Goal: Task Accomplishment & Management: Complete application form

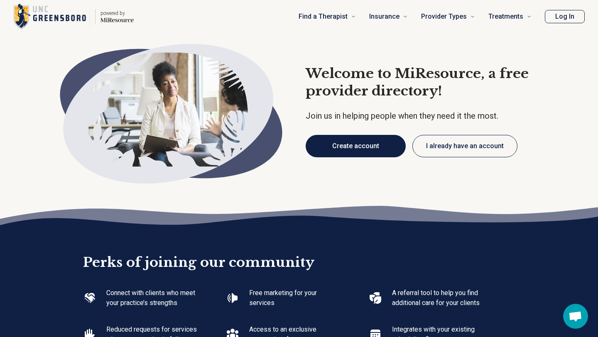
click at [374, 142] on button "Create account" at bounding box center [355, 146] width 100 height 22
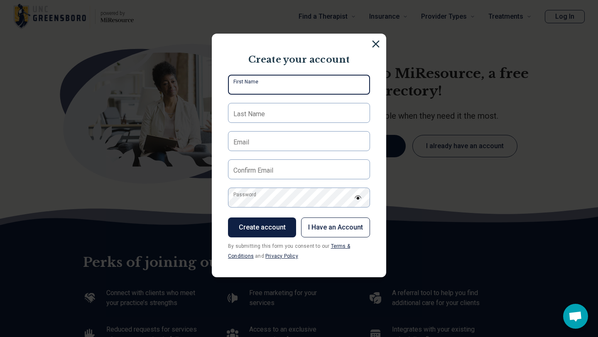
click at [301, 83] on input "First Name" at bounding box center [299, 85] width 142 height 20
type input "****"
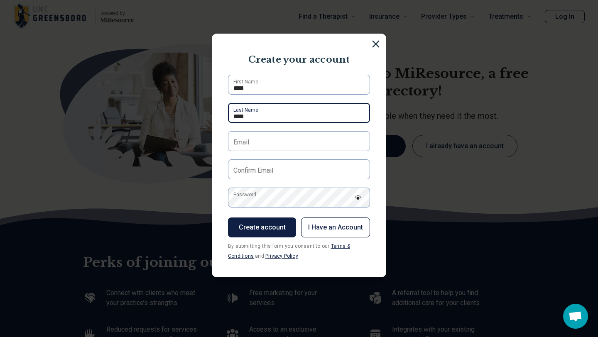
drag, startPoint x: 292, startPoint y: 115, endPoint x: 221, endPoint y: 115, distance: 71.4
click at [221, 115] on section "Create your account **** First Name **** Last Name Email Confirm Email Password…" at bounding box center [299, 156] width 174 height 244
type input "*********"
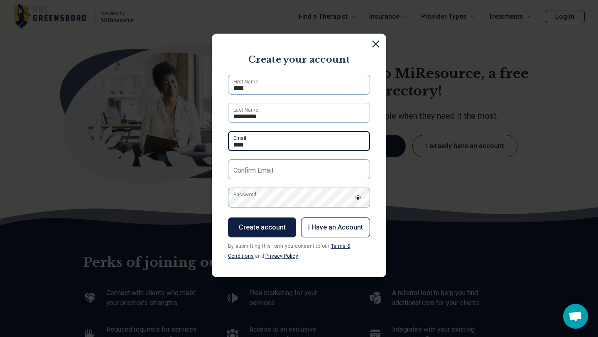
type input "**********"
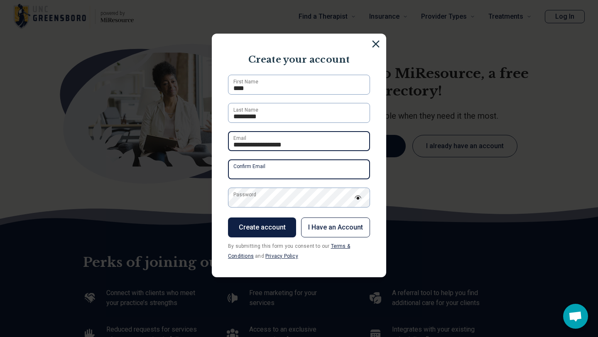
type input "**********"
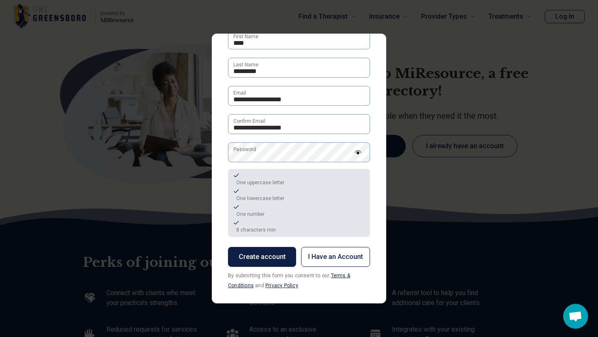
scroll to position [49, 0]
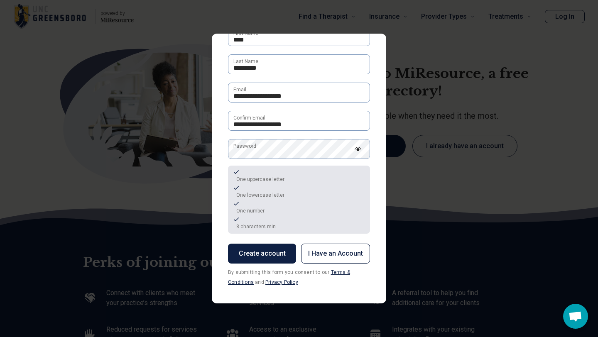
click at [265, 249] on button "Create account" at bounding box center [262, 254] width 68 height 20
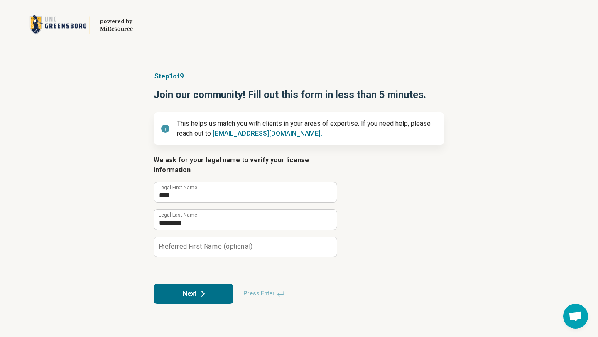
click at [475, 84] on div "Step 1 of 9 Join our community! Fill out this form in less than 5 minutes. This…" at bounding box center [299, 188] width 598 height 266
click at [181, 284] on button "Next" at bounding box center [194, 294] width 80 height 20
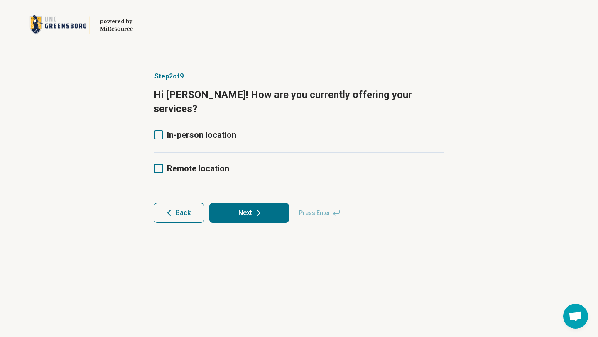
click at [212, 130] on span "In-person location" at bounding box center [201, 135] width 69 height 10
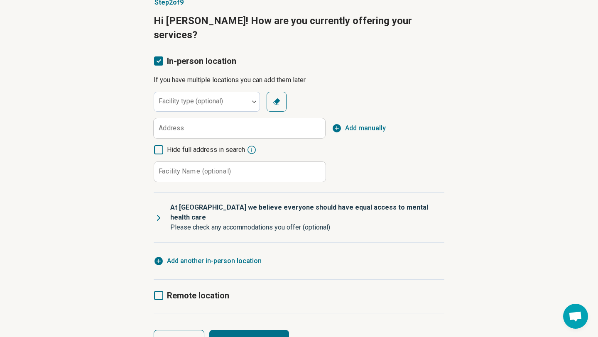
scroll to position [79, 0]
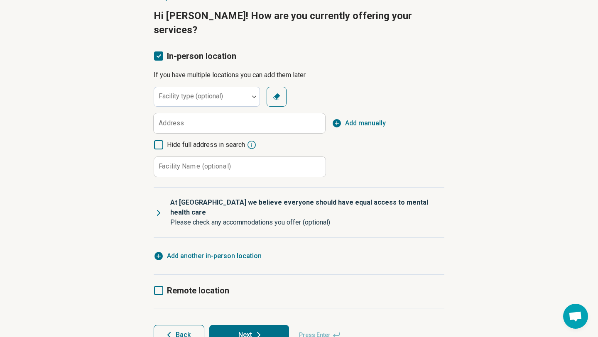
click at [192, 286] on span "Remote location" at bounding box center [198, 291] width 62 height 10
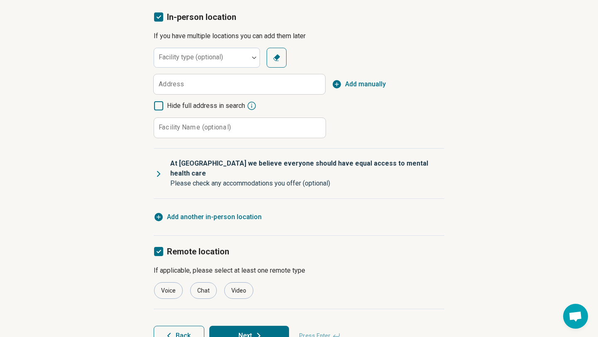
scroll to position [119, 0]
click at [232, 281] on div "Video" at bounding box center [238, 289] width 29 height 17
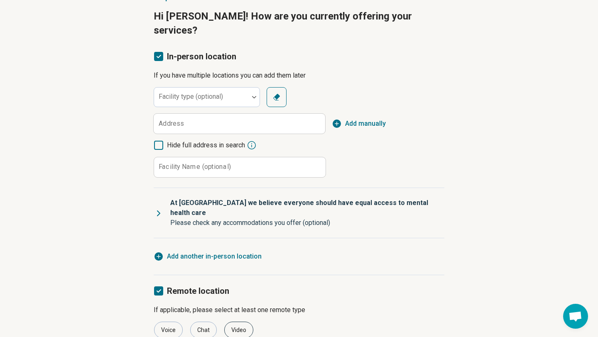
scroll to position [77, 0]
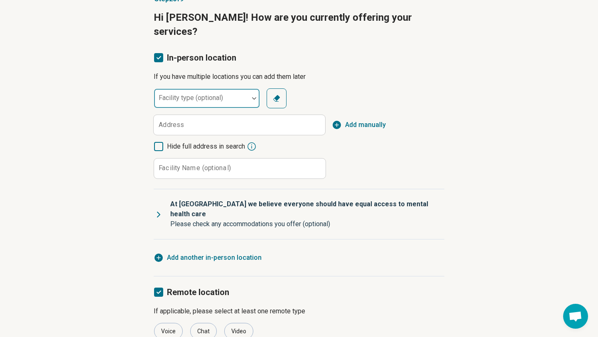
click at [248, 89] on div at bounding box center [201, 98] width 95 height 18
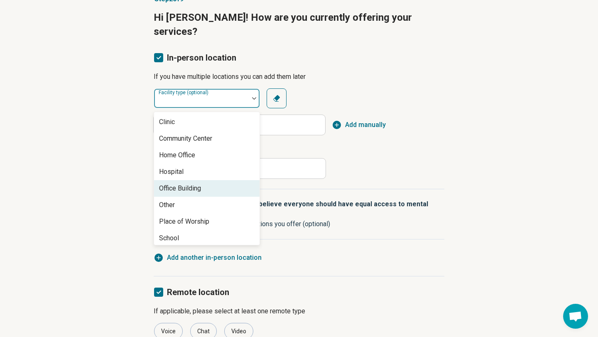
click at [217, 180] on div "Office Building" at bounding box center [206, 188] width 105 height 17
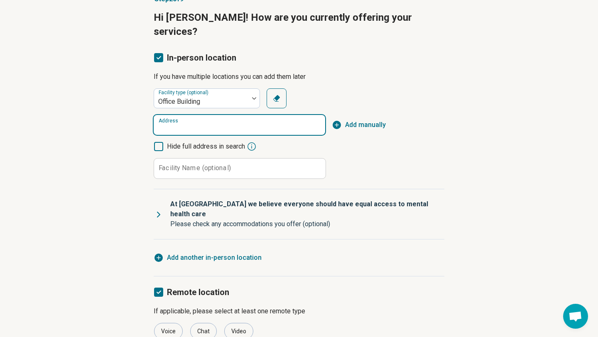
click at [223, 115] on input "Address" at bounding box center [239, 125] width 171 height 20
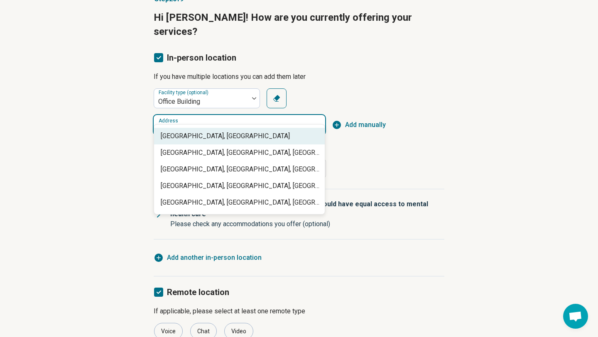
click at [195, 137] on span "[GEOGRAPHIC_DATA], [GEOGRAPHIC_DATA]" at bounding box center [241, 136] width 161 height 10
type input "**********"
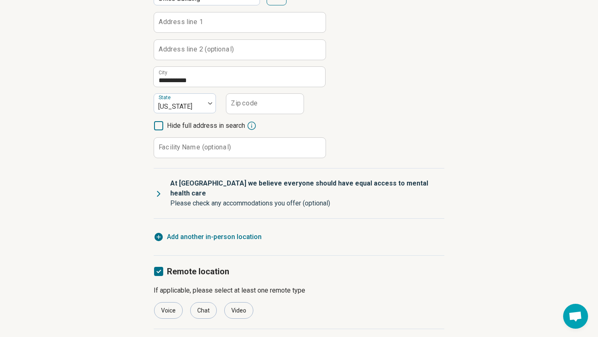
scroll to position [201, 0]
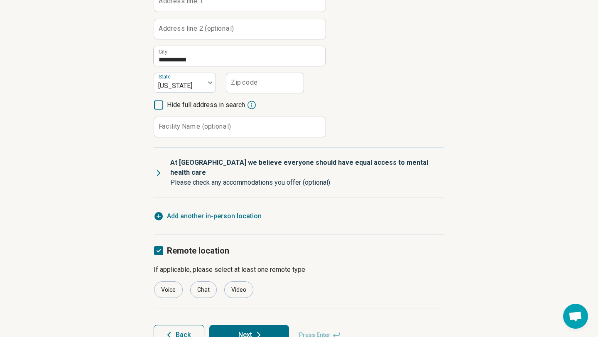
click at [234, 325] on button "Next" at bounding box center [249, 335] width 80 height 20
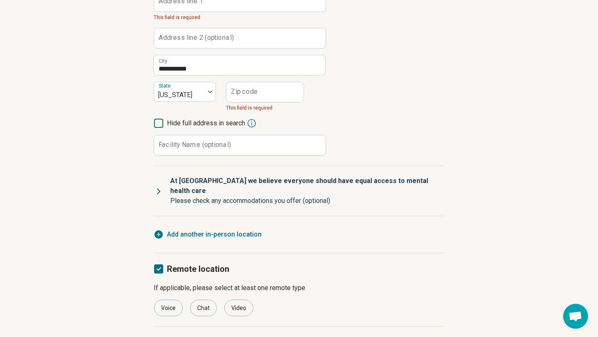
scroll to position [210, 0]
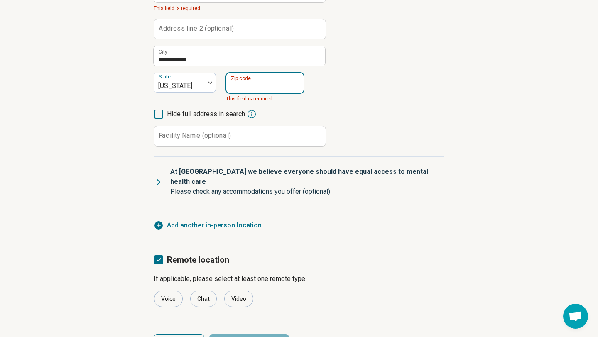
click at [247, 75] on input "Zip code" at bounding box center [264, 83] width 77 height 20
type input "*****"
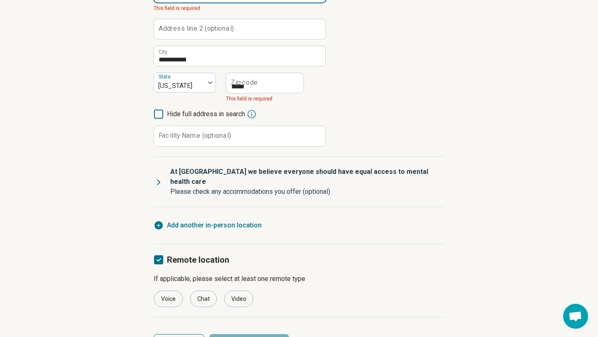
type input "**********"
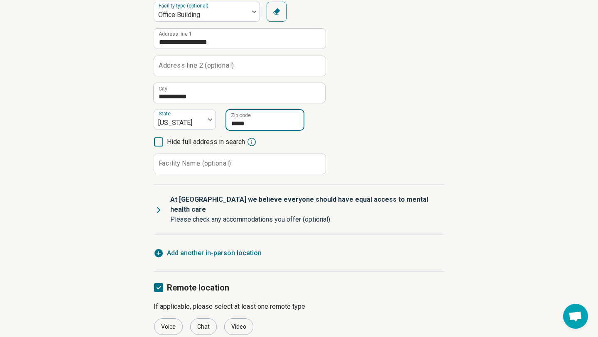
scroll to position [153, 0]
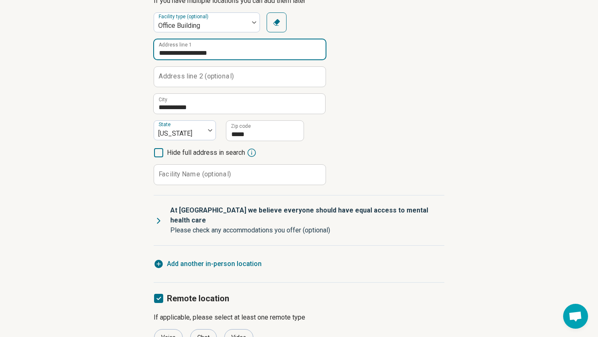
drag, startPoint x: 240, startPoint y: 34, endPoint x: 235, endPoint y: 41, distance: 8.9
click at [235, 41] on input "**********" at bounding box center [239, 49] width 171 height 20
type input "*"
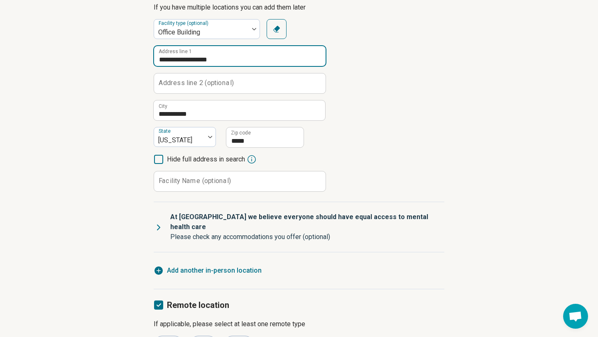
scroll to position [201, 0]
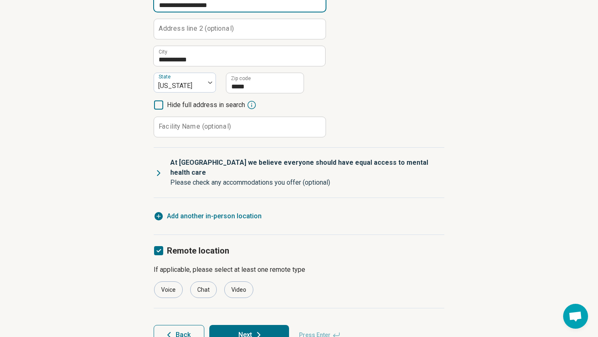
type input "**********"
click at [266, 325] on button "Next" at bounding box center [249, 335] width 80 height 20
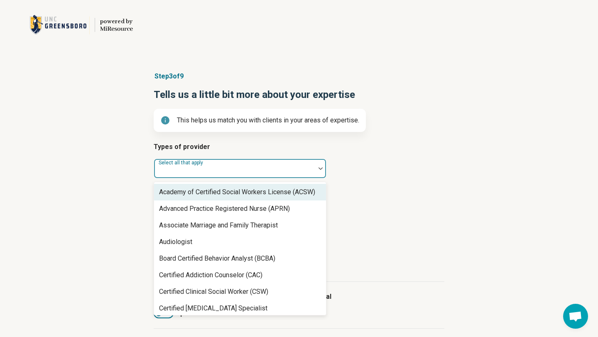
click at [276, 168] on div at bounding box center [234, 172] width 154 height 12
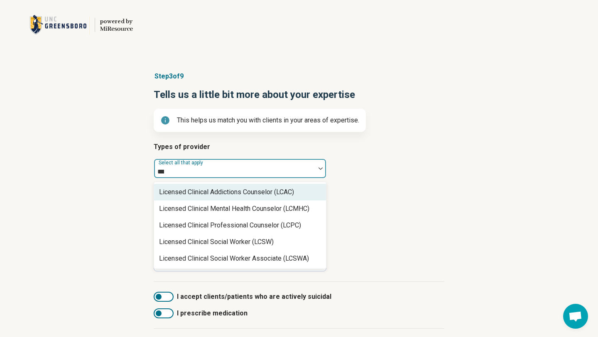
type input "****"
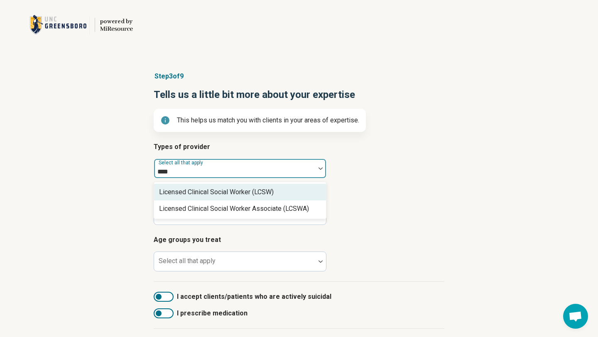
click at [222, 190] on div "Licensed Clinical Social Worker (LCSW)" at bounding box center [216, 192] width 115 height 10
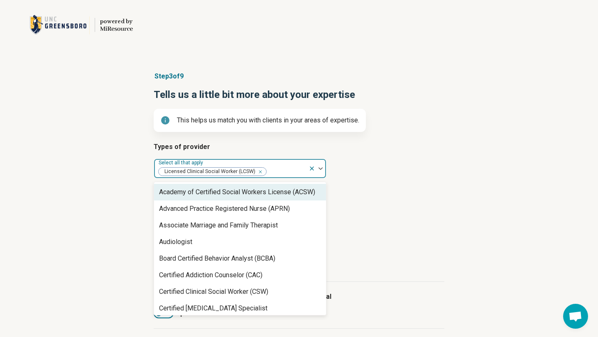
click at [352, 201] on article "Areas of expertise Select all that apply" at bounding box center [299, 206] width 291 height 37
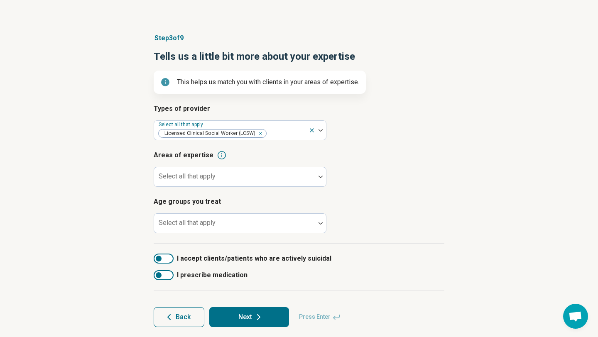
scroll to position [44, 0]
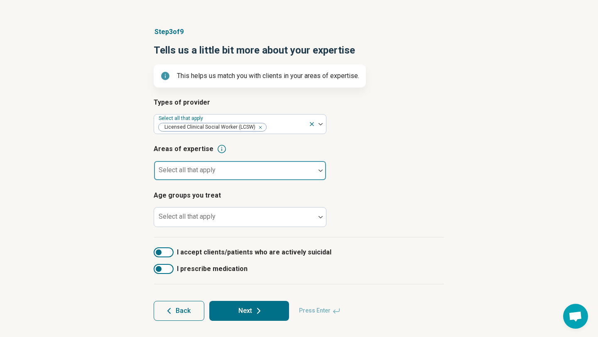
click at [295, 171] on div at bounding box center [234, 174] width 154 height 12
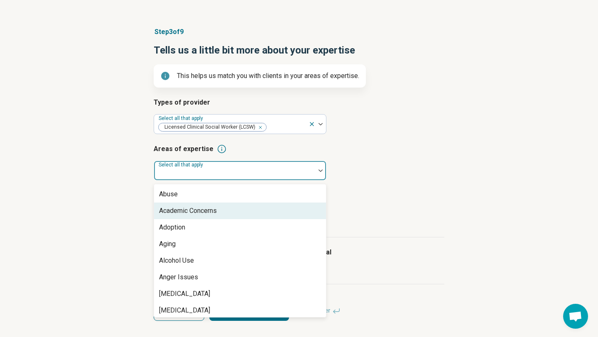
click at [277, 218] on div "Academic Concerns" at bounding box center [240, 211] width 172 height 17
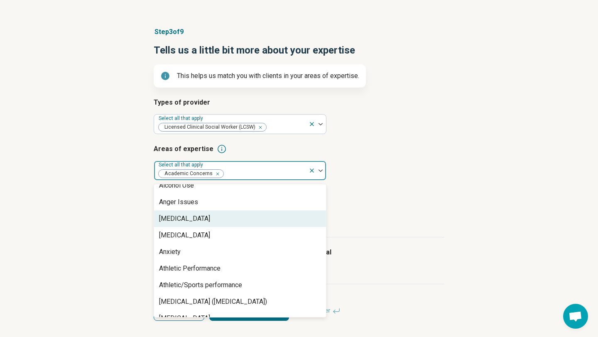
scroll to position [64, 0]
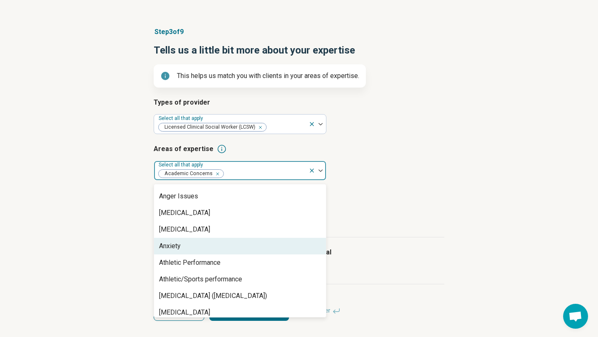
click at [269, 240] on div "Anxiety" at bounding box center [240, 246] width 172 height 17
click at [266, 245] on div "Athletic Performance" at bounding box center [240, 246] width 172 height 17
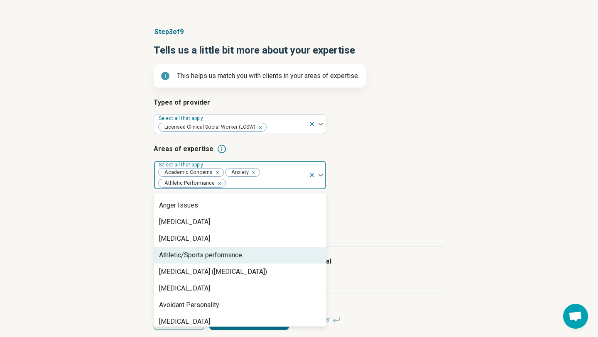
click at [261, 256] on div "Athletic/Sports performance" at bounding box center [240, 255] width 172 height 17
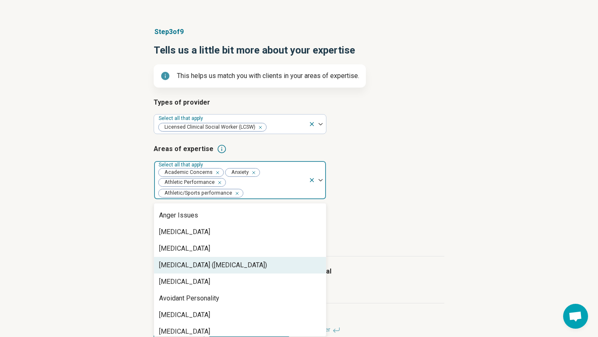
click at [256, 261] on div "[MEDICAL_DATA] ([MEDICAL_DATA])" at bounding box center [213, 265] width 108 height 10
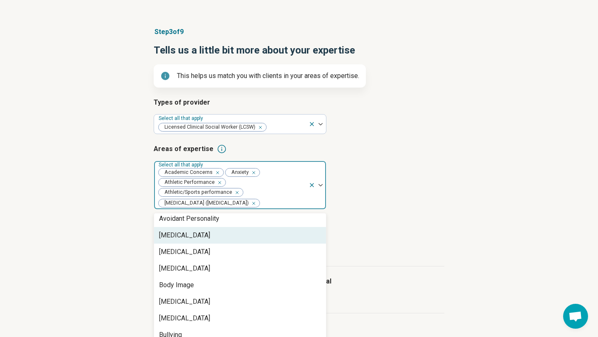
scroll to position [138, 0]
click at [210, 233] on div "[MEDICAL_DATA]" at bounding box center [184, 235] width 51 height 10
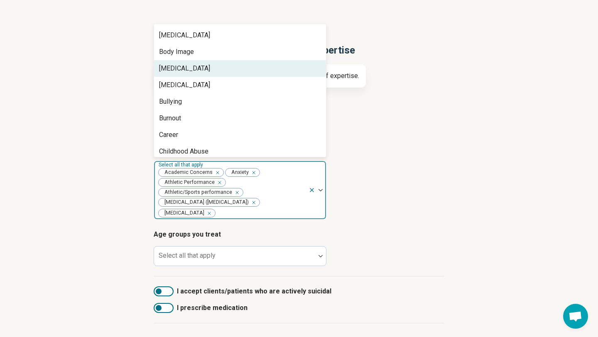
scroll to position [165, 0]
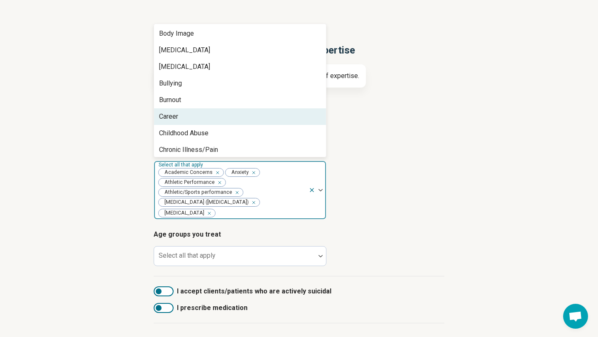
click at [215, 119] on div "Career" at bounding box center [240, 116] width 172 height 17
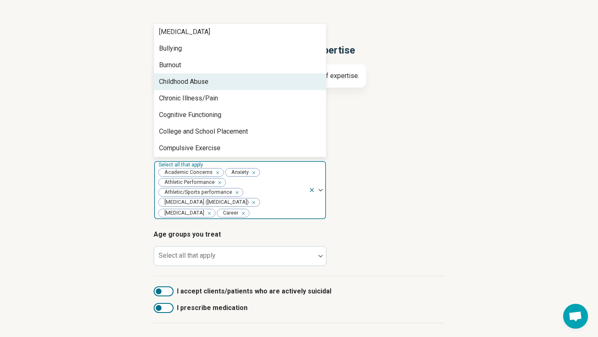
scroll to position [226, 0]
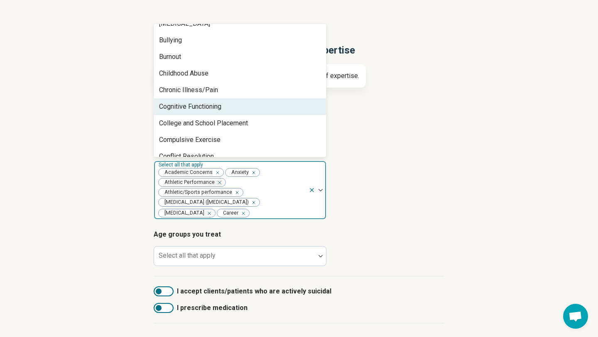
click at [213, 109] on div "Cognitive Functioning" at bounding box center [190, 107] width 62 height 10
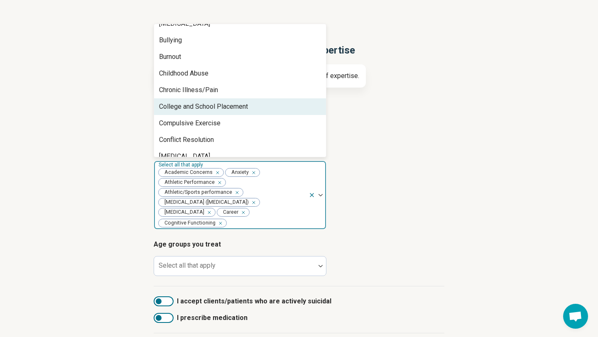
click at [215, 105] on div "College and School Placement" at bounding box center [203, 107] width 89 height 10
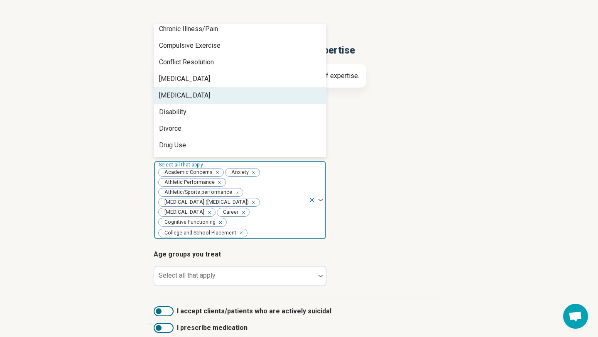
scroll to position [288, 0]
click at [215, 100] on div "[MEDICAL_DATA]" at bounding box center [240, 94] width 172 height 17
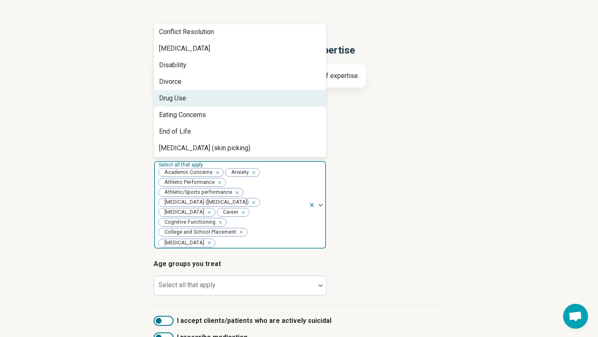
scroll to position [327, 0]
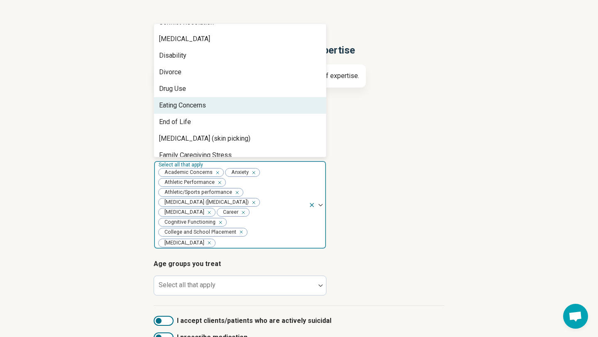
click at [214, 111] on div "Eating Concerns" at bounding box center [240, 105] width 172 height 17
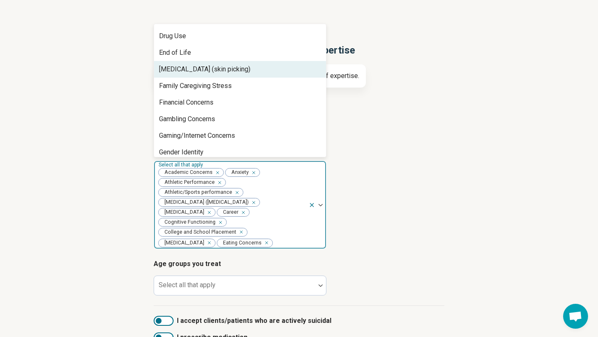
scroll to position [387, 0]
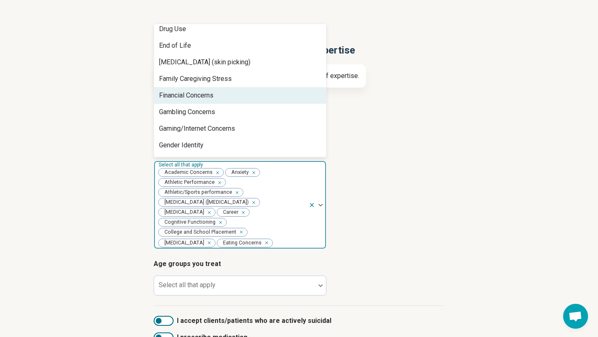
click at [213, 90] on div "Financial Concerns" at bounding box center [186, 95] width 54 height 10
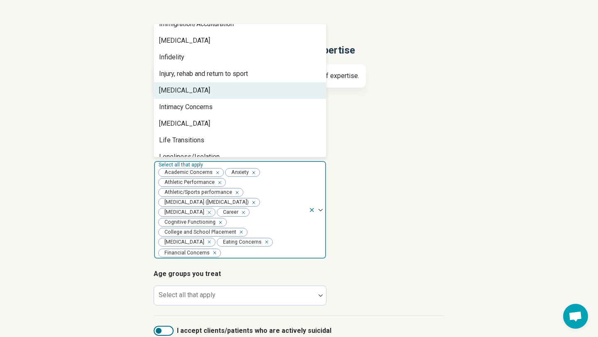
scroll to position [558, 0]
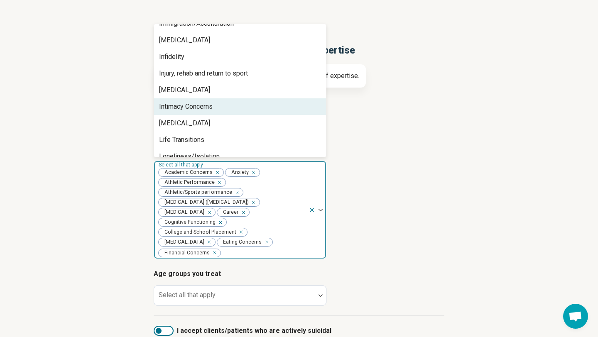
click at [212, 105] on div "Intimacy Concerns" at bounding box center [186, 107] width 54 height 10
click at [211, 112] on div "[MEDICAL_DATA]" at bounding box center [240, 106] width 172 height 17
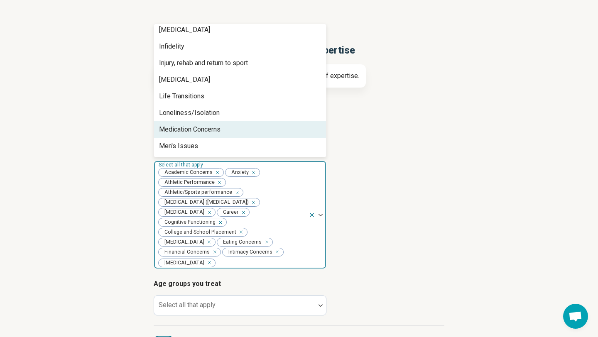
scroll to position [585, 0]
click at [205, 129] on div "Men's Issues" at bounding box center [240, 130] width 172 height 17
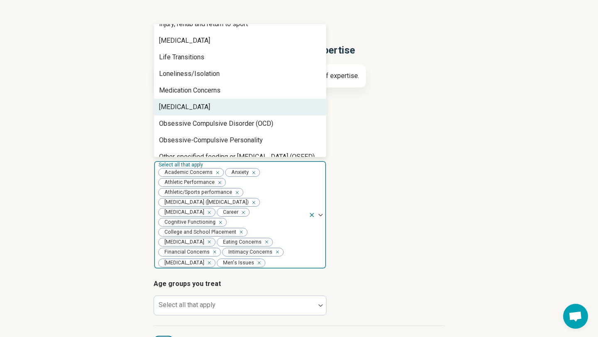
scroll to position [608, 0]
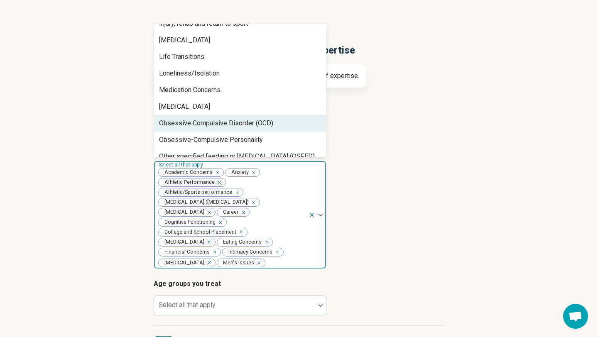
click at [205, 129] on div "Obsessive Compulsive Disorder (OCD)" at bounding box center [240, 123] width 172 height 17
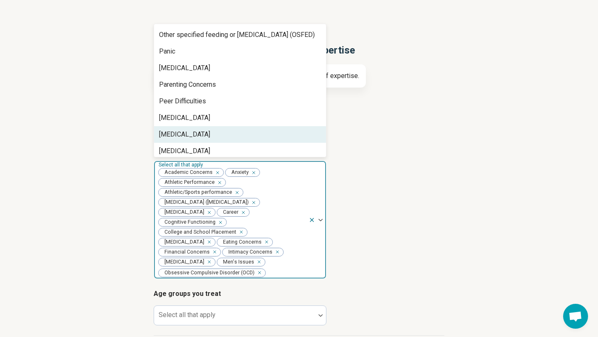
scroll to position [715, 0]
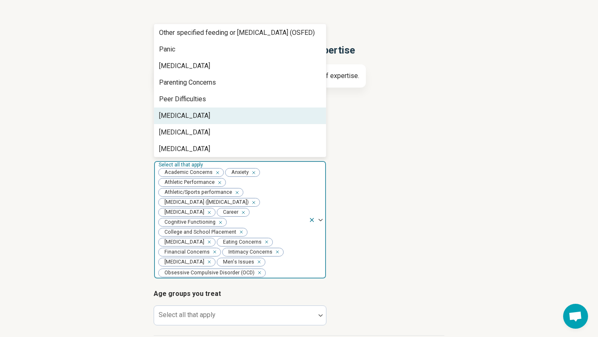
click at [205, 121] on div "[MEDICAL_DATA]" at bounding box center [240, 115] width 172 height 17
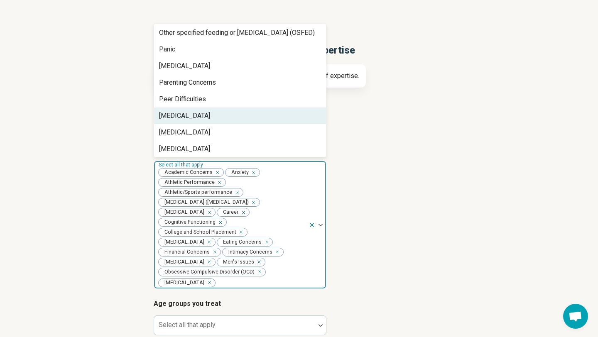
click at [205, 119] on div "[MEDICAL_DATA]" at bounding box center [184, 116] width 51 height 10
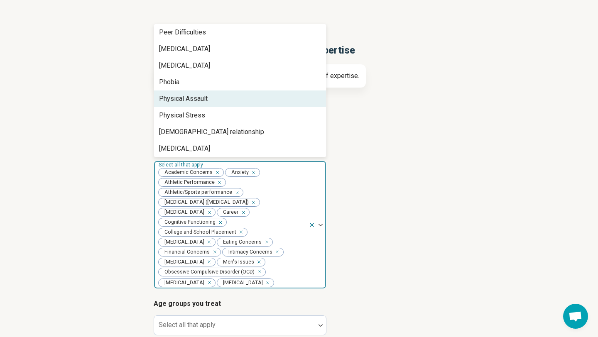
scroll to position [782, 0]
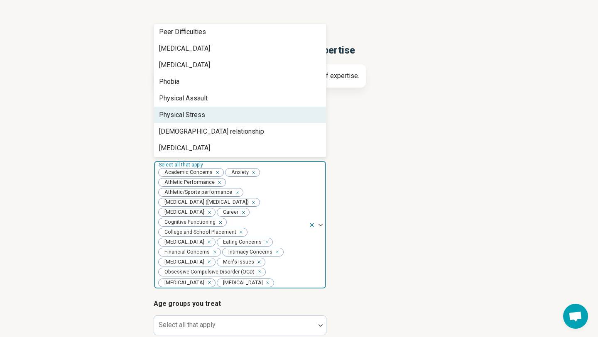
click at [205, 119] on div "Physical Stress" at bounding box center [240, 115] width 172 height 17
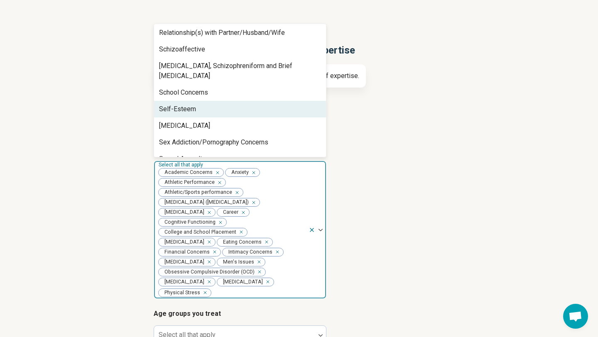
scroll to position [1034, 0]
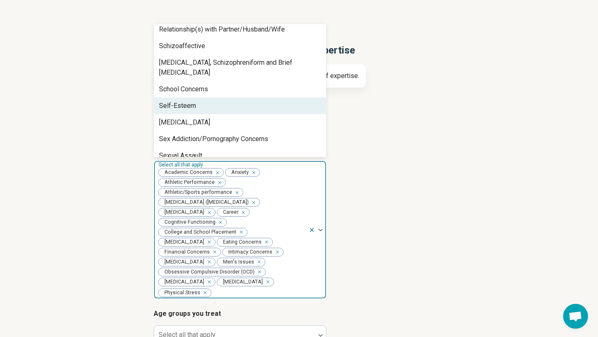
click at [207, 100] on div "Self-Esteem" at bounding box center [240, 106] width 172 height 17
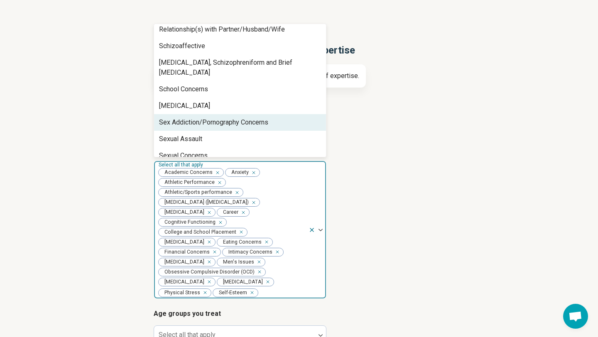
click at [207, 114] on div "Sex Addiction/Pornography Concerns" at bounding box center [240, 122] width 172 height 17
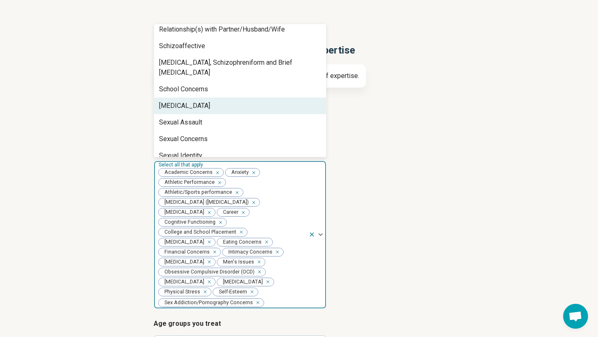
click at [209, 98] on div "[MEDICAL_DATA]" at bounding box center [240, 106] width 172 height 17
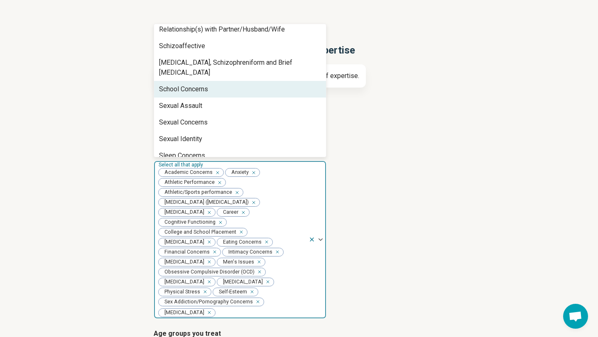
click at [209, 81] on div "School Concerns" at bounding box center [240, 89] width 172 height 17
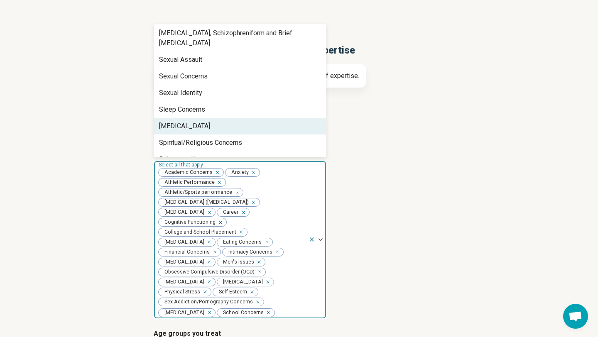
scroll to position [1065, 0]
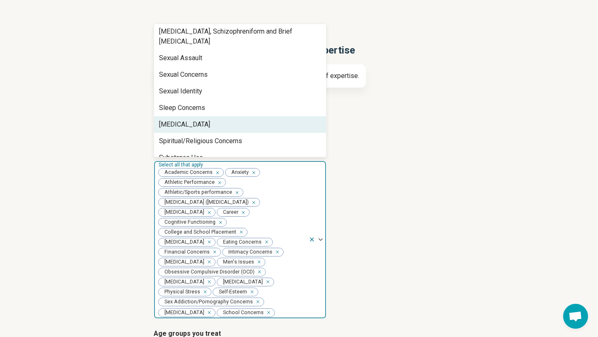
click at [210, 119] on div "[MEDICAL_DATA]" at bounding box center [240, 124] width 172 height 17
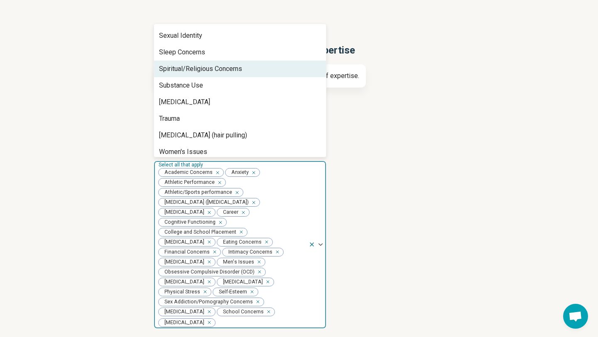
scroll to position [1132, 0]
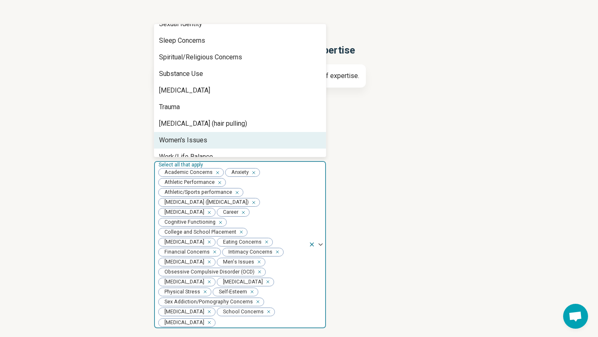
click at [363, 147] on h3 "Areas of expertise" at bounding box center [299, 149] width 291 height 10
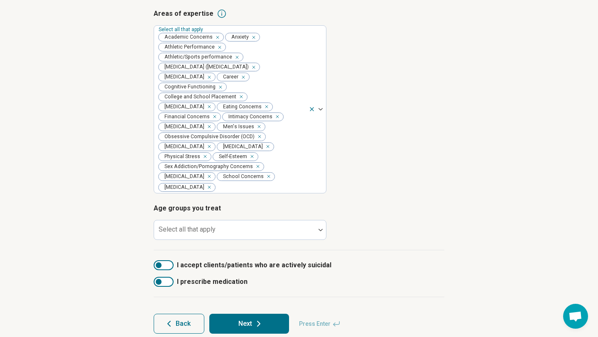
scroll to position [188, 0]
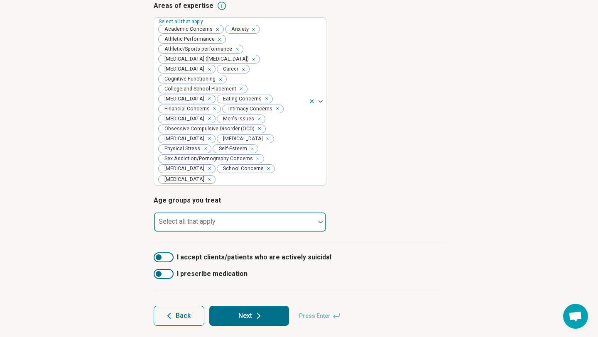
click at [275, 220] on div at bounding box center [234, 226] width 154 height 12
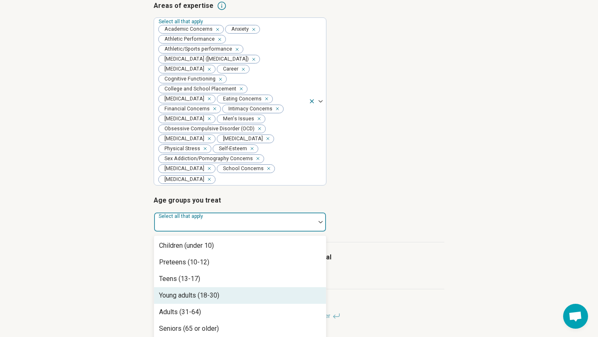
click at [242, 290] on div "Young adults (18-30)" at bounding box center [240, 295] width 172 height 17
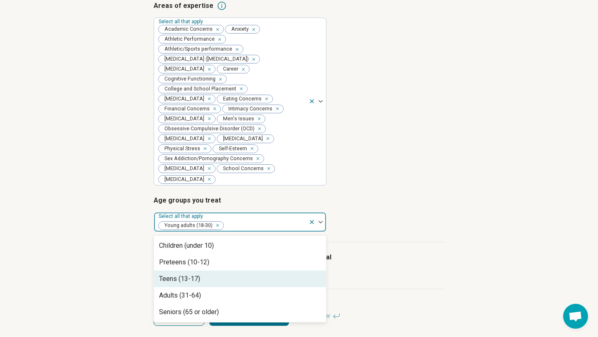
click at [257, 275] on div "Teens (13-17)" at bounding box center [240, 279] width 172 height 17
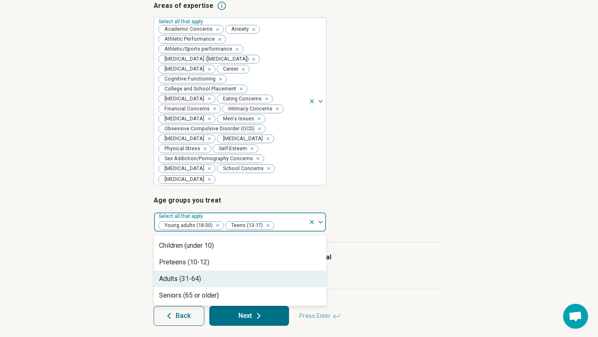
click at [259, 272] on div "Adults (31-64)" at bounding box center [240, 279] width 172 height 17
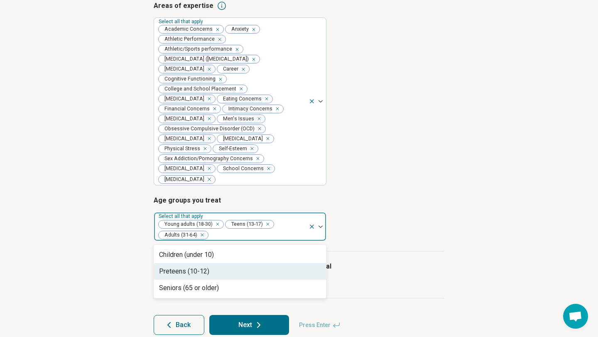
scroll to position [197, 0]
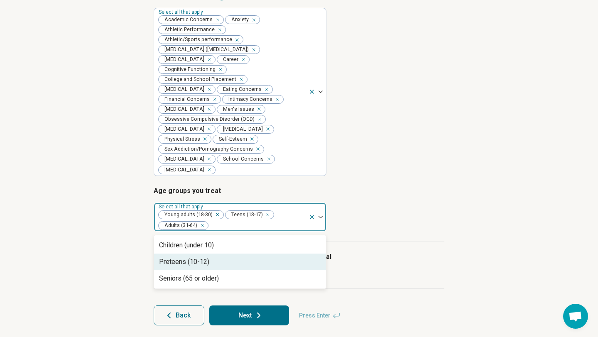
click at [370, 256] on div "I accept clients/patients who are actively suicidal I prescribe medication" at bounding box center [299, 265] width 291 height 47
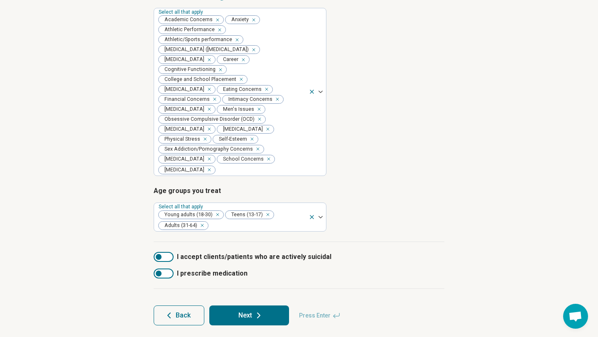
click at [249, 312] on button "Next" at bounding box center [249, 315] width 80 height 20
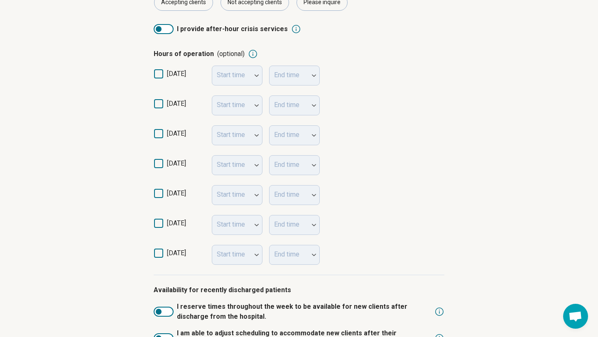
scroll to position [170, 0]
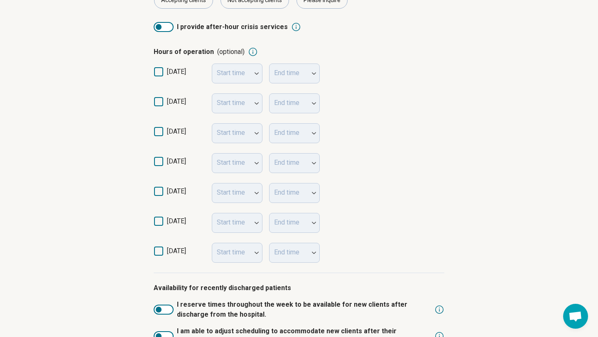
click at [158, 101] on icon at bounding box center [158, 101] width 9 height 9
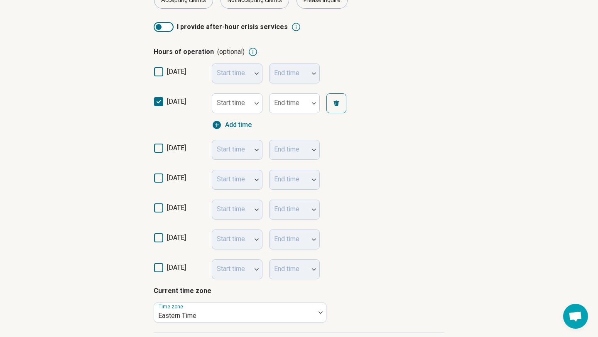
click at [157, 147] on icon at bounding box center [158, 148] width 9 height 9
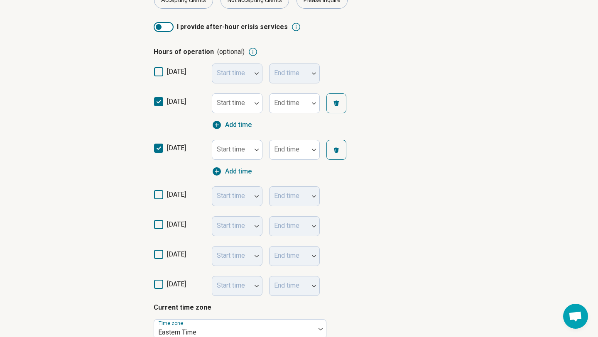
click at [156, 191] on icon at bounding box center [158, 194] width 9 height 9
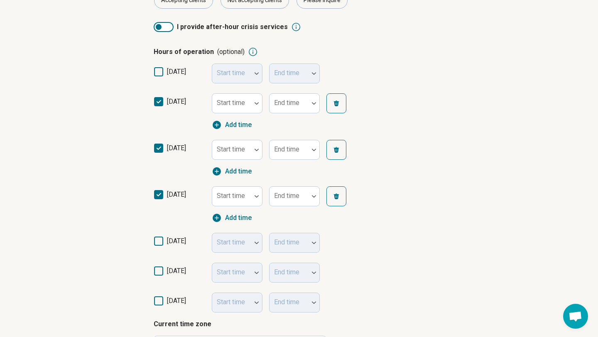
click at [159, 240] on icon at bounding box center [158, 241] width 9 height 9
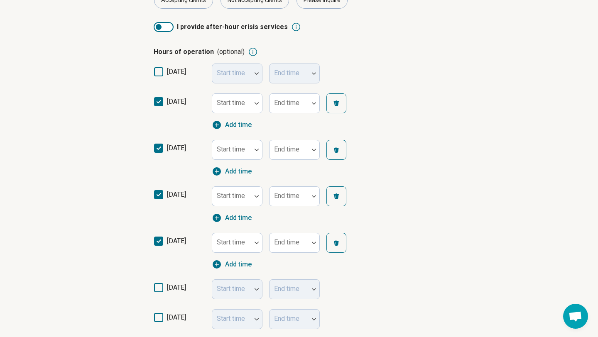
click at [159, 288] on icon at bounding box center [158, 287] width 9 height 9
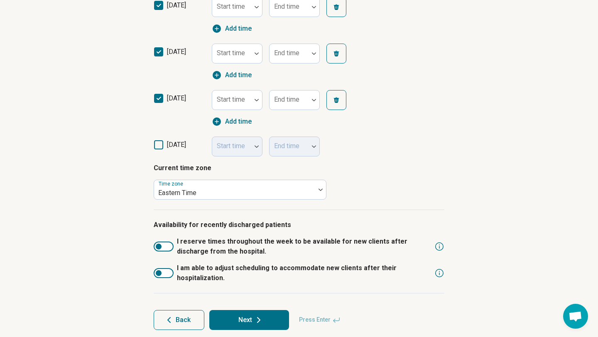
scroll to position [368, 0]
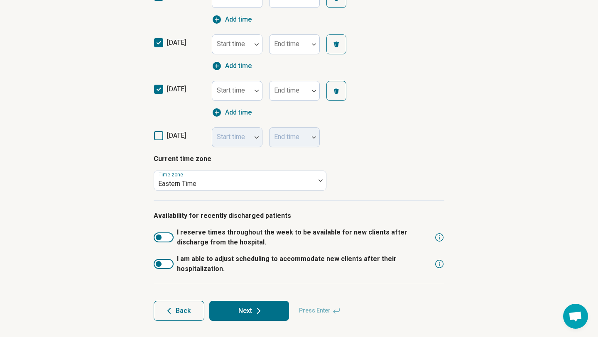
click at [252, 303] on button "Next" at bounding box center [249, 311] width 80 height 20
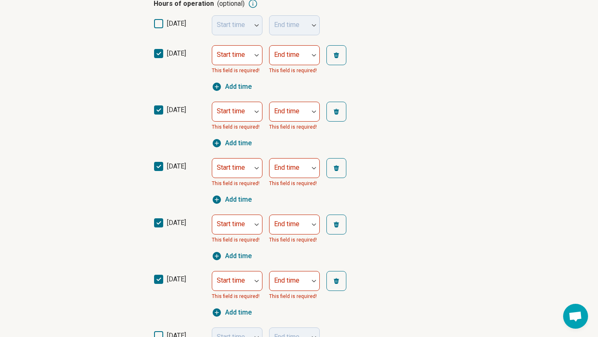
scroll to position [102, 0]
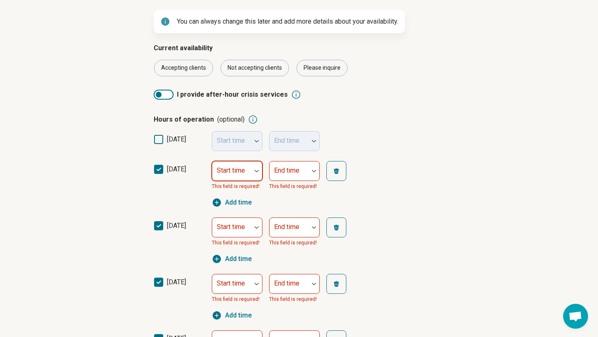
click at [252, 177] on div at bounding box center [256, 170] width 11 height 19
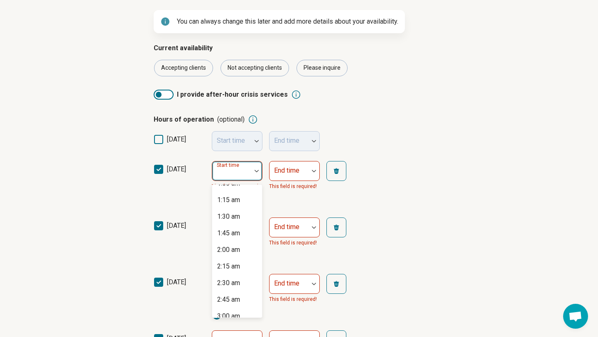
scroll to position [0, 0]
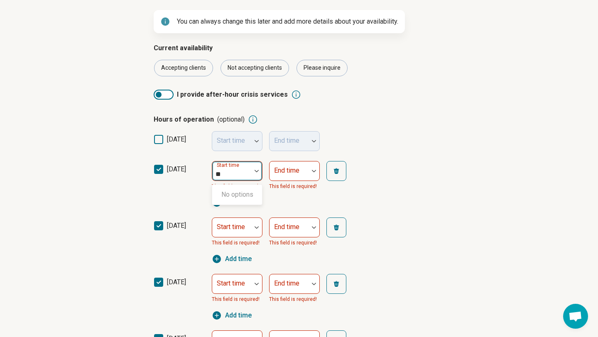
type input "*"
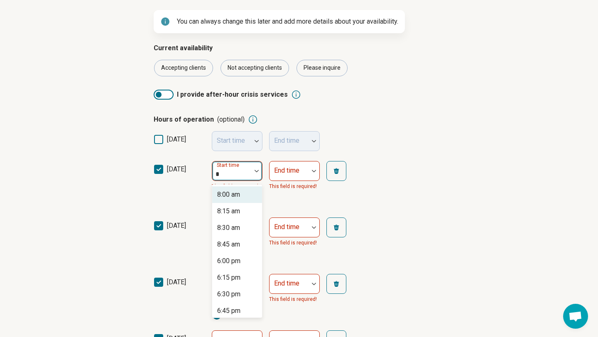
click at [252, 196] on div "8:00 am" at bounding box center [237, 194] width 50 height 17
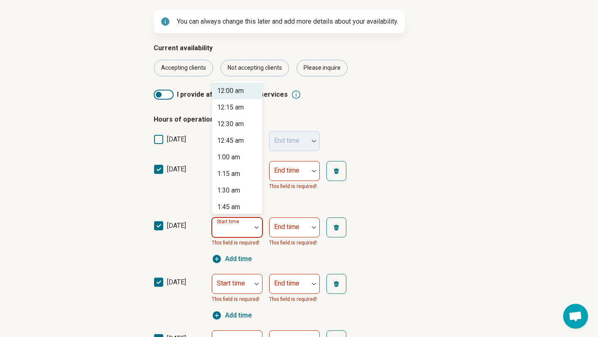
click at [252, 231] on div at bounding box center [256, 227] width 11 height 19
type input "*"
click at [237, 93] on div "8:00 am" at bounding box center [228, 91] width 23 height 10
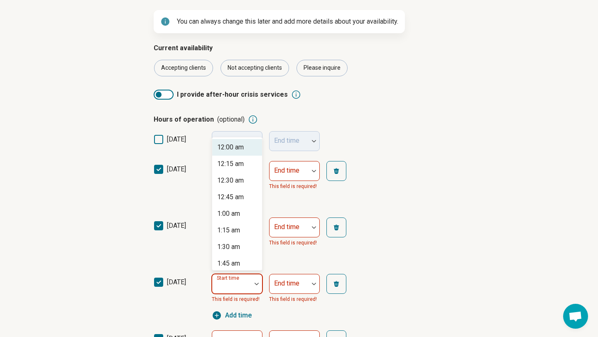
click at [239, 286] on div "Start time" at bounding box center [237, 284] width 51 height 20
type input "*"
click at [227, 144] on div "8:00 am" at bounding box center [228, 147] width 23 height 10
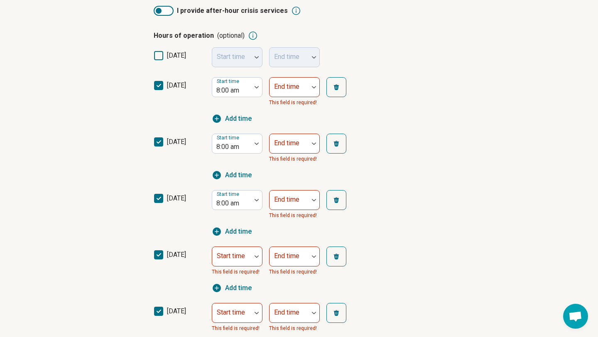
scroll to position [211, 0]
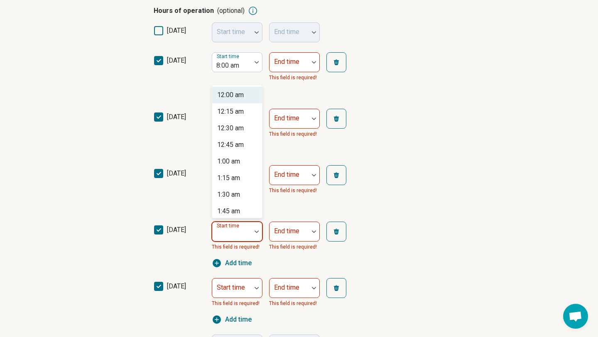
click at [229, 234] on div "Start time" at bounding box center [237, 232] width 51 height 20
type input "*"
click at [235, 90] on div "8:00 am" at bounding box center [228, 95] width 23 height 10
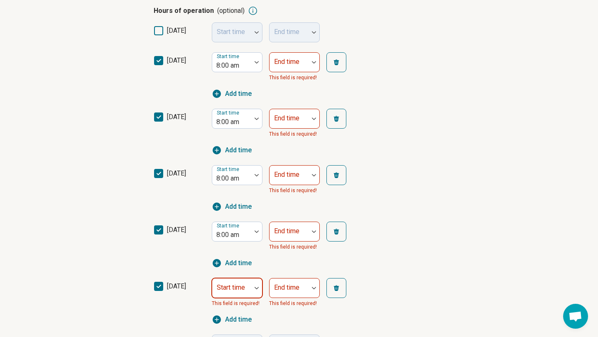
click at [233, 291] on div at bounding box center [231, 292] width 32 height 12
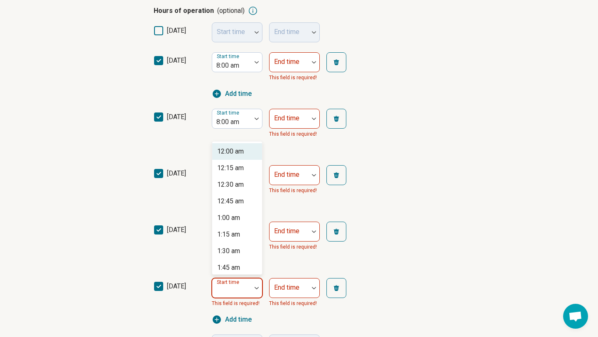
type input "*"
click at [233, 146] on div "8:00 am" at bounding box center [237, 151] width 50 height 17
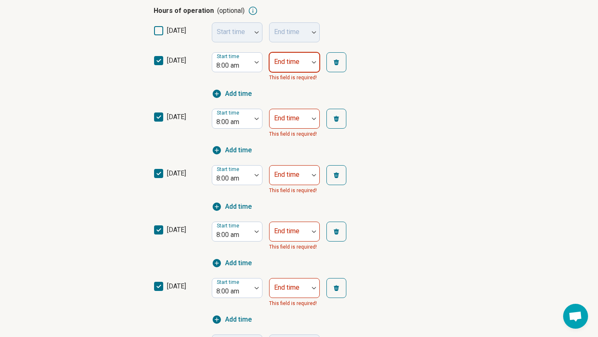
click at [289, 69] on div at bounding box center [289, 66] width 32 height 12
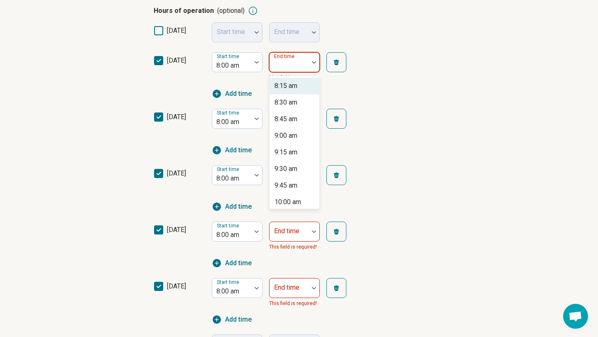
type input "*"
click at [287, 152] on div "6:00 pm" at bounding box center [285, 152] width 23 height 10
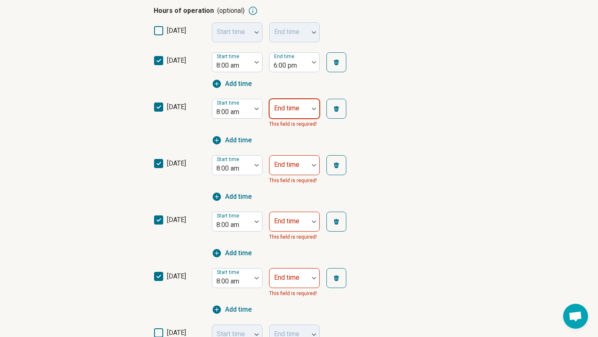
click at [288, 100] on div "End time" at bounding box center [294, 109] width 51 height 20
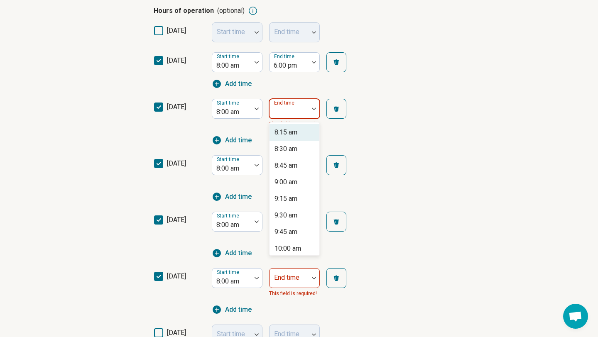
type input "*"
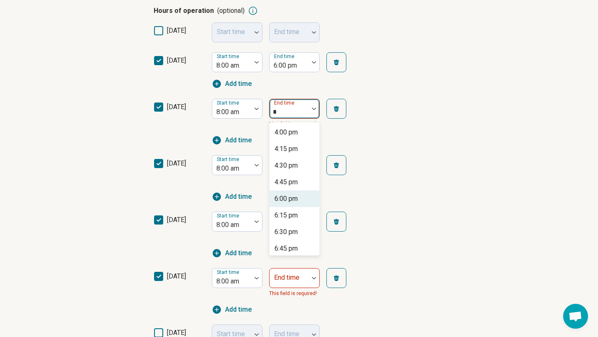
click at [280, 199] on div "6:00 pm" at bounding box center [285, 199] width 23 height 10
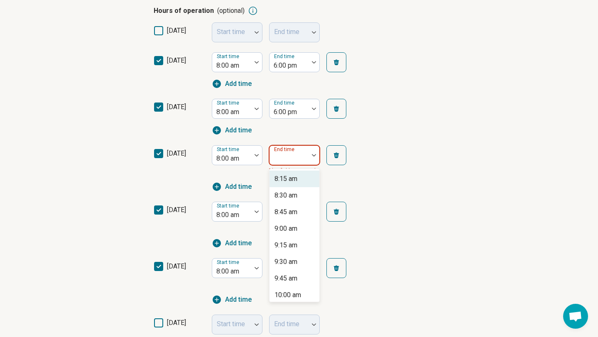
click at [283, 151] on label "End time" at bounding box center [285, 150] width 22 height 6
type input "*"
click at [284, 246] on div "6:00 pm" at bounding box center [285, 245] width 23 height 10
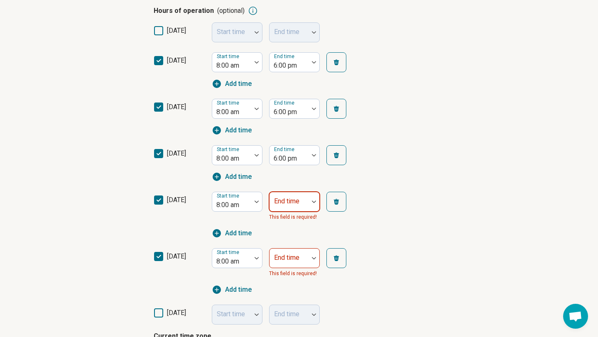
click at [288, 207] on div "End time This field is required!" at bounding box center [294, 207] width 51 height 30
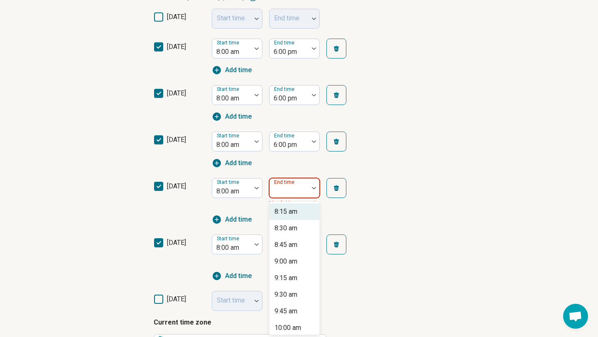
scroll to position [225, 0]
type input "*"
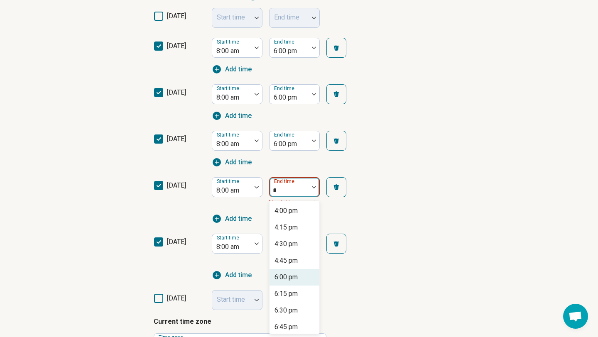
click at [287, 276] on div "6:00 pm" at bounding box center [285, 277] width 23 height 10
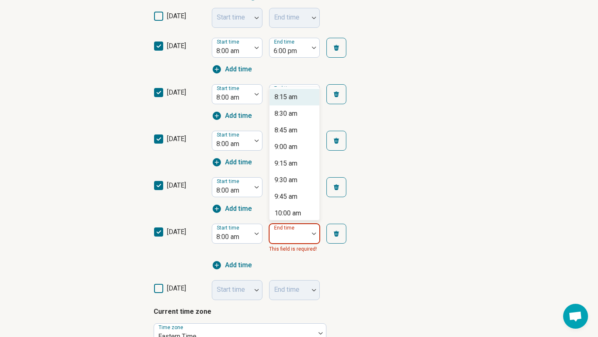
click at [291, 227] on div "End time" at bounding box center [294, 234] width 51 height 20
type input "*"
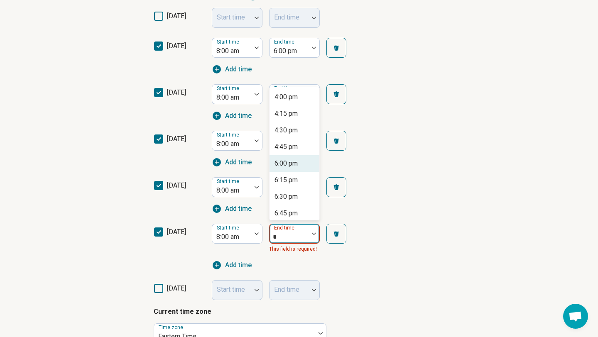
click at [294, 161] on div "6:00 pm" at bounding box center [285, 164] width 23 height 10
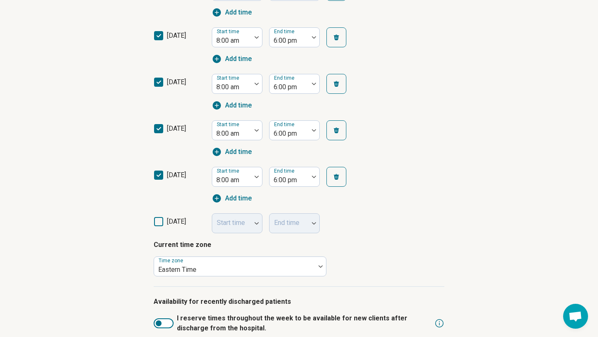
scroll to position [368, 0]
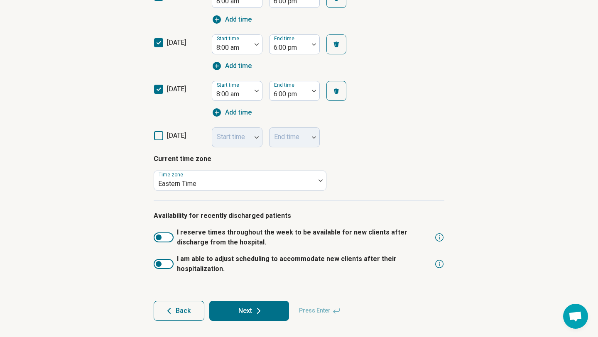
click at [241, 308] on button "Next" at bounding box center [249, 311] width 80 height 20
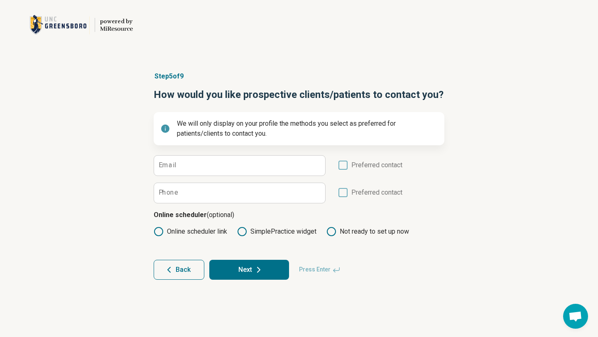
scroll to position [0, 0]
click at [347, 165] on label "Preferred contact" at bounding box center [370, 168] width 64 height 16
click at [345, 165] on icon at bounding box center [342, 165] width 9 height 9
click at [342, 166] on icon at bounding box center [342, 165] width 9 height 9
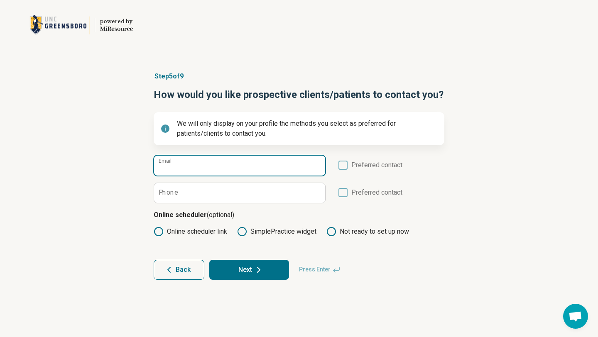
click at [270, 166] on input "Email" at bounding box center [239, 166] width 171 height 20
type input "**********"
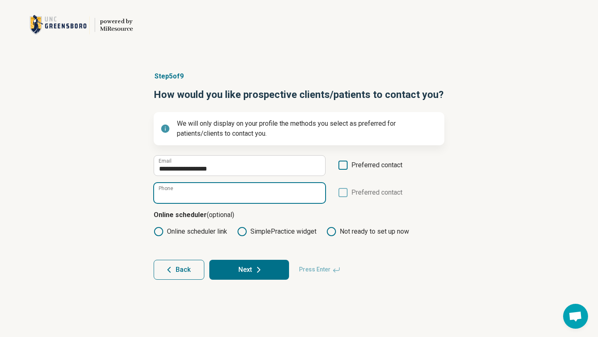
click at [259, 196] on input "Phone" at bounding box center [239, 193] width 171 height 20
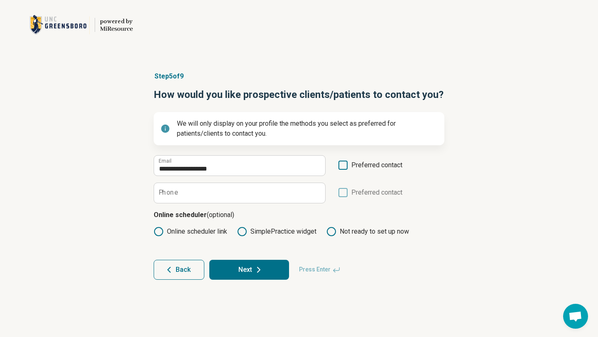
click at [256, 267] on icon at bounding box center [259, 270] width 10 height 10
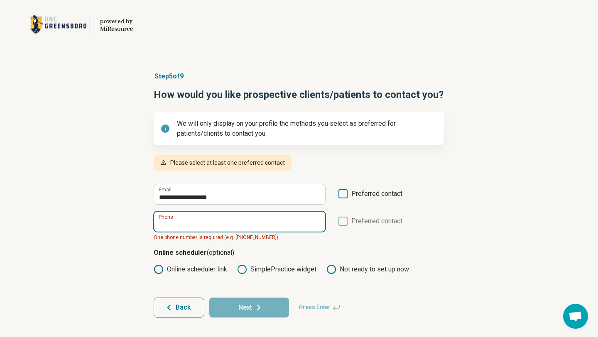
click at [228, 221] on input "Phone" at bounding box center [239, 222] width 171 height 20
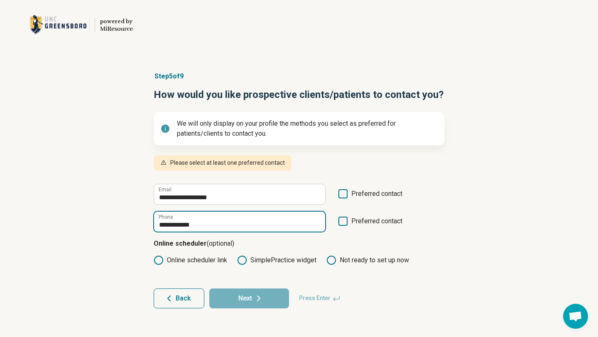
type input "**********"
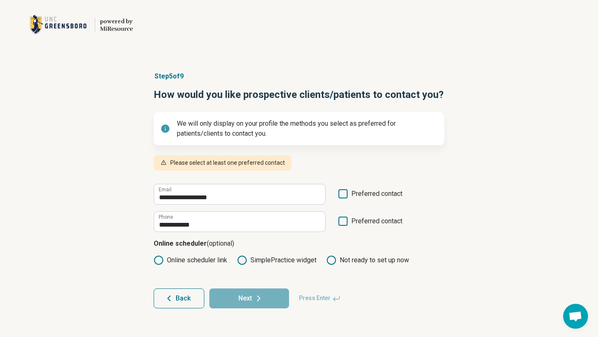
click at [345, 191] on icon at bounding box center [342, 193] width 9 height 9
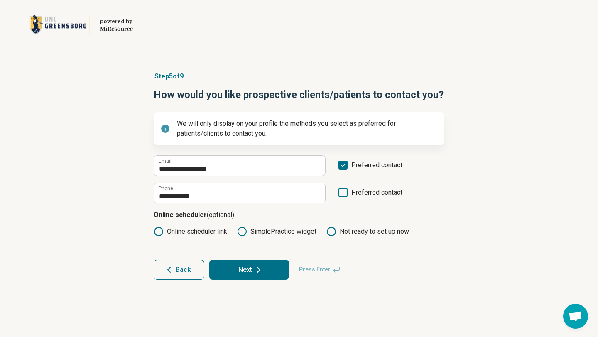
scroll to position [4, 0]
click at [244, 266] on button "Next" at bounding box center [249, 270] width 80 height 20
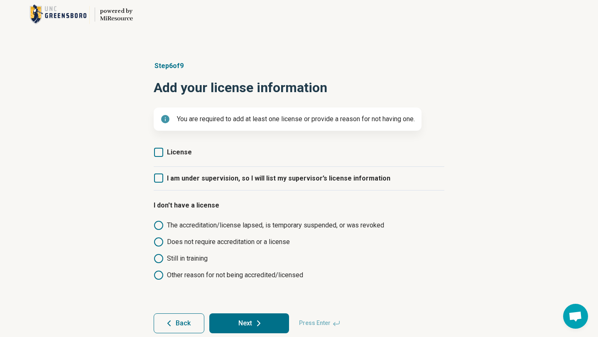
scroll to position [14, 0]
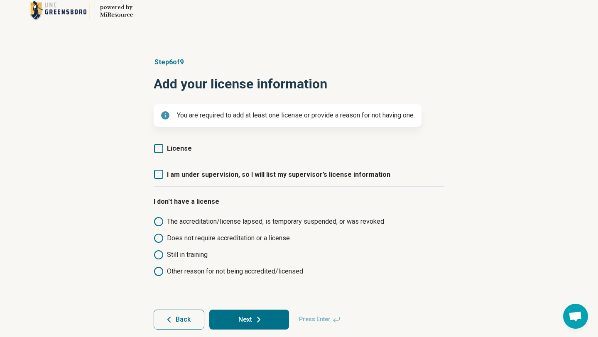
click at [179, 146] on span "License" at bounding box center [179, 148] width 25 height 8
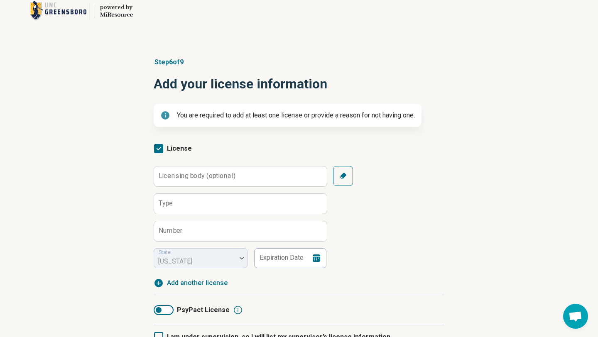
click at [179, 146] on span "License" at bounding box center [179, 148] width 25 height 8
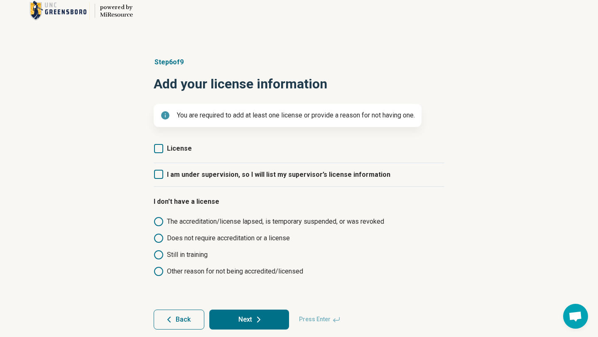
click at [179, 145] on span "License" at bounding box center [179, 148] width 25 height 8
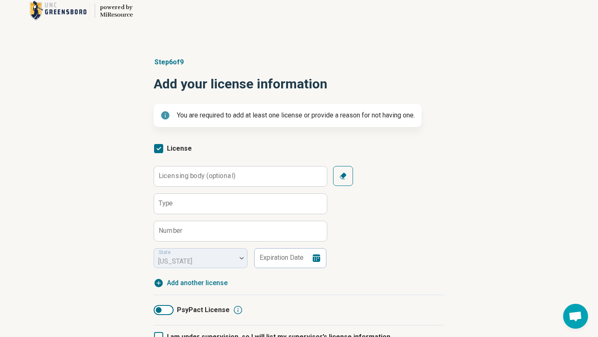
click at [190, 177] on label "Licensing body (optional)" at bounding box center [197, 176] width 77 height 7
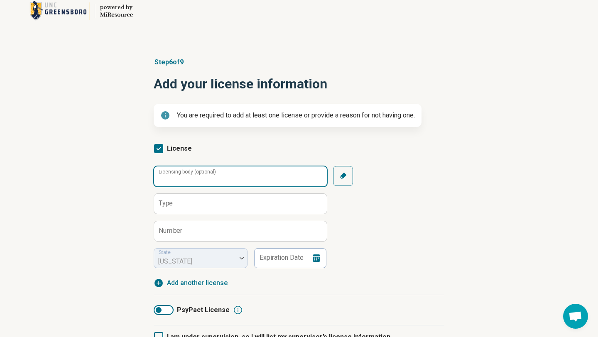
click at [190, 177] on input "Licensing body (optional)" at bounding box center [240, 176] width 173 height 20
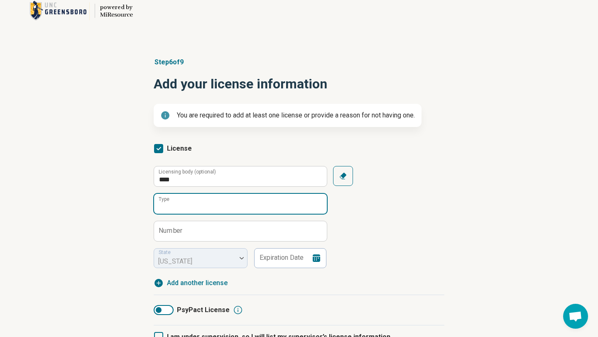
click at [201, 204] on input "Type" at bounding box center [240, 204] width 173 height 20
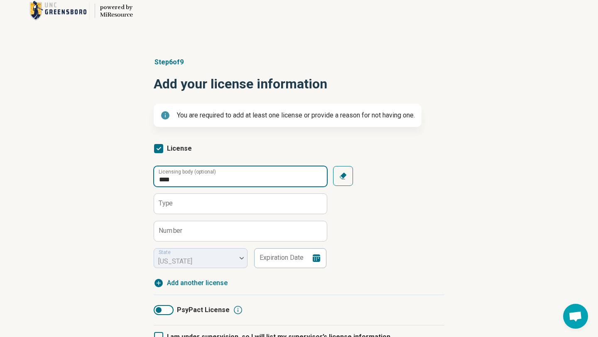
click at [201, 185] on input "****" at bounding box center [240, 176] width 173 height 20
type input "*"
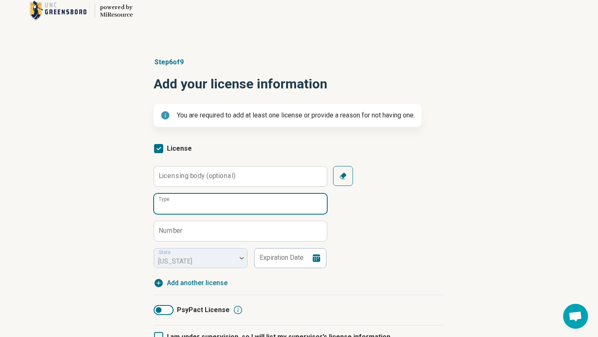
click at [202, 210] on input "Type" at bounding box center [240, 204] width 173 height 20
type input "****"
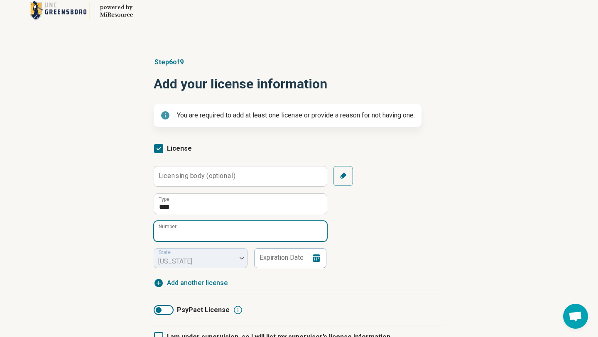
click at [210, 232] on input "Number" at bounding box center [240, 231] width 173 height 20
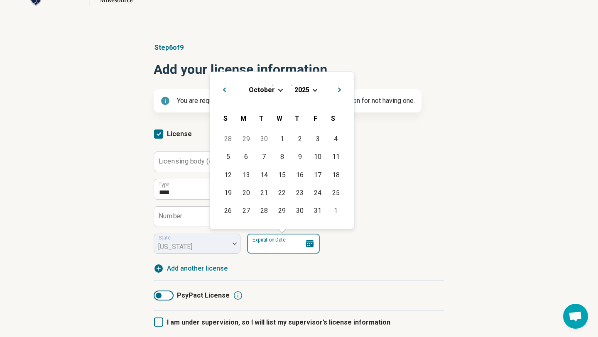
click at [269, 244] on input "Expiration Date" at bounding box center [283, 244] width 73 height 20
type input "**********"
click at [246, 210] on div "28" at bounding box center [246, 211] width 18 height 18
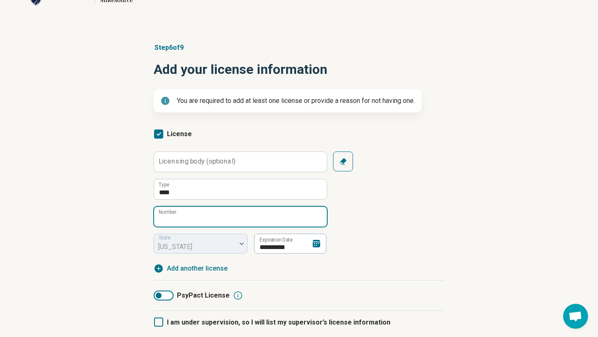
click at [218, 215] on input "Number" at bounding box center [240, 217] width 173 height 20
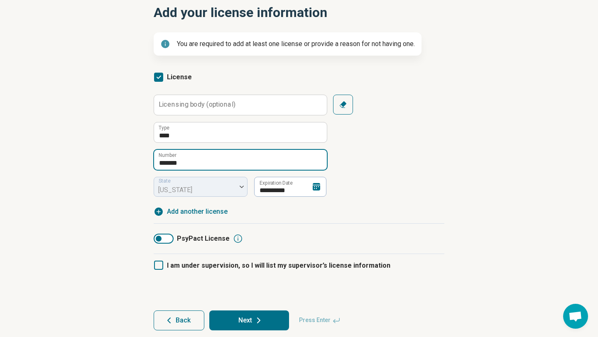
scroll to position [95, 0]
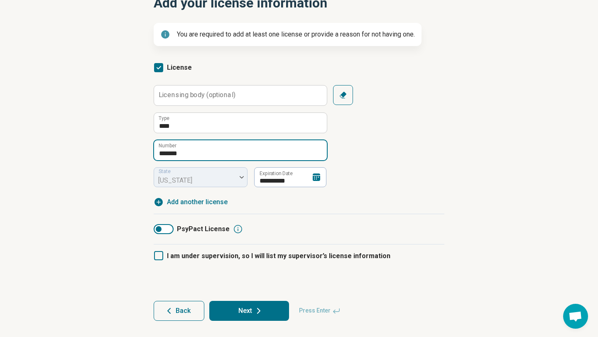
type input "*******"
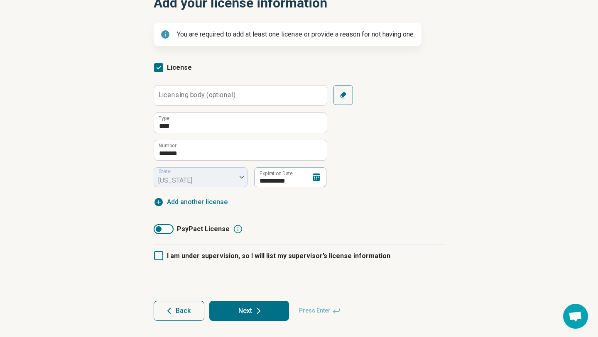
click at [244, 311] on button "Next" at bounding box center [249, 311] width 80 height 20
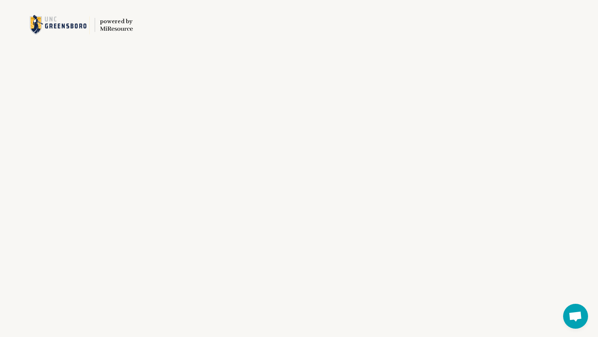
scroll to position [0, 0]
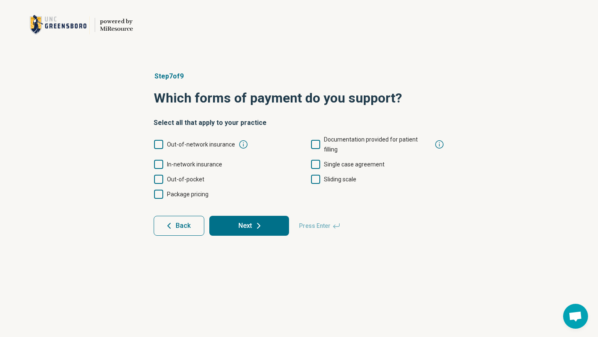
click at [173, 159] on span "In-network insurance" at bounding box center [194, 164] width 55 height 10
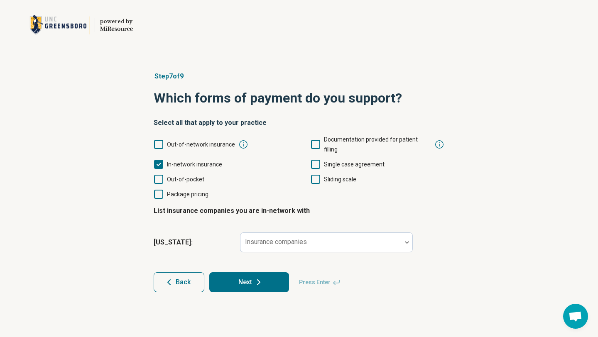
click at [169, 176] on span "Out-of-pocket" at bounding box center [185, 179] width 37 height 7
click at [322, 233] on div at bounding box center [320, 242] width 161 height 18
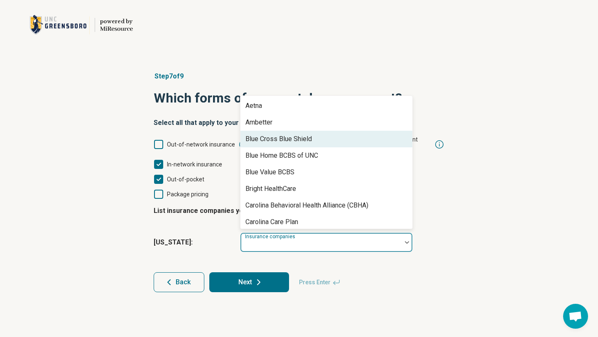
click at [298, 134] on div "Blue Cross Blue Shield" at bounding box center [278, 139] width 66 height 10
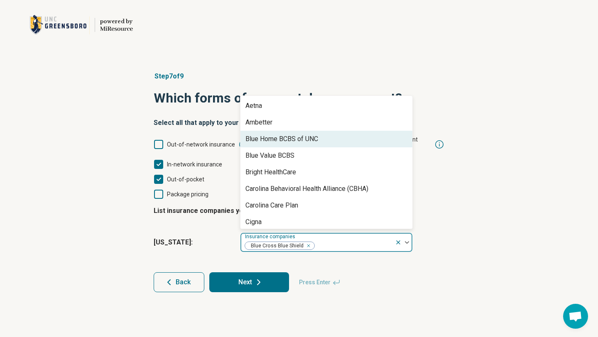
click at [298, 134] on div "Blue Home BCBS of UNC" at bounding box center [281, 139] width 73 height 10
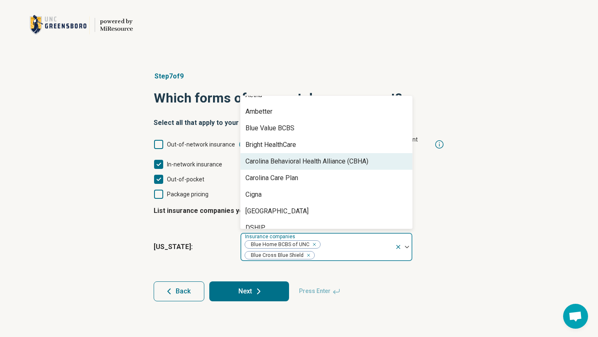
scroll to position [15, 0]
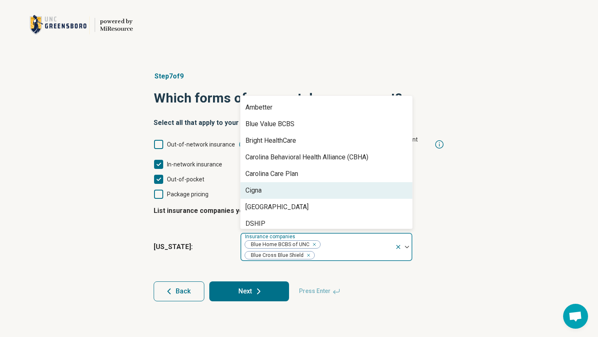
click at [288, 182] on div "Cigna" at bounding box center [326, 190] width 172 height 17
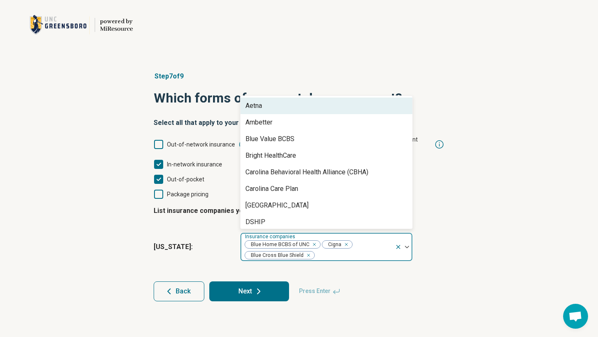
click at [287, 98] on div "Aetna" at bounding box center [326, 106] width 172 height 17
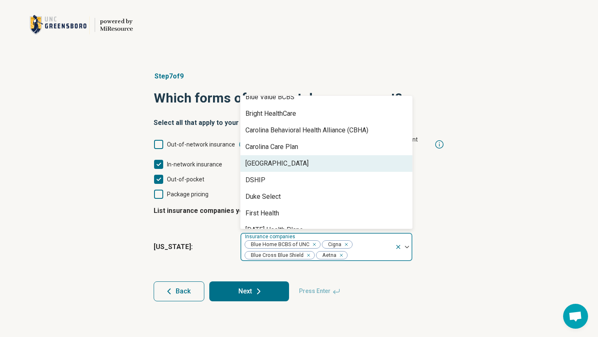
scroll to position [44, 0]
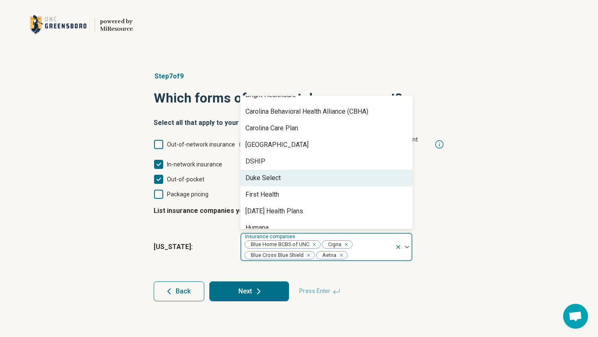
click at [284, 170] on div "Duke Select" at bounding box center [326, 178] width 172 height 17
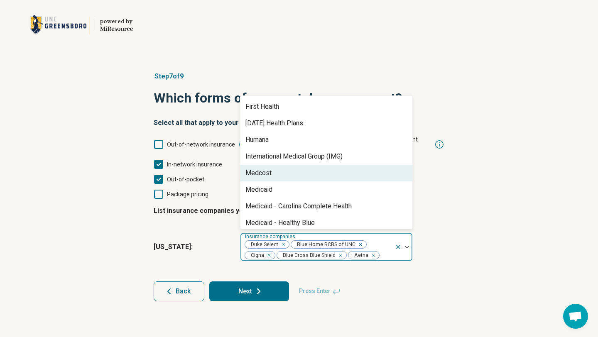
scroll to position [117, 0]
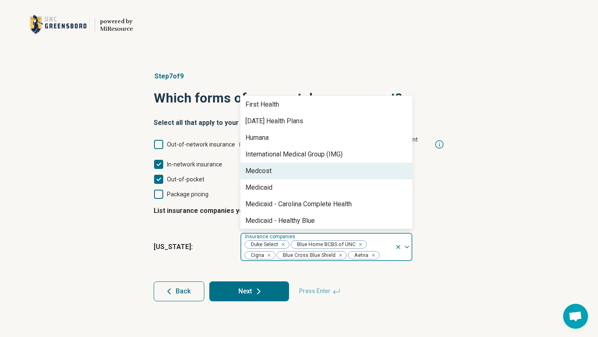
click at [283, 166] on div "Medcost" at bounding box center [326, 171] width 172 height 17
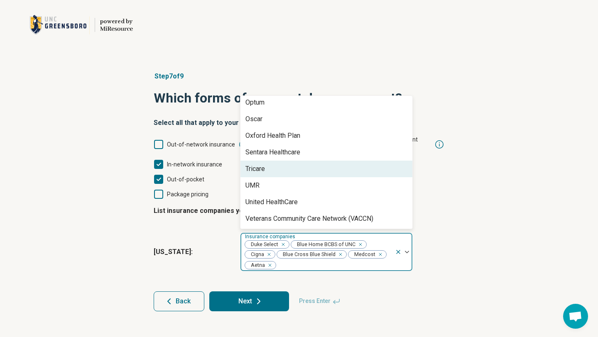
click at [283, 166] on div "Tricare" at bounding box center [326, 169] width 172 height 17
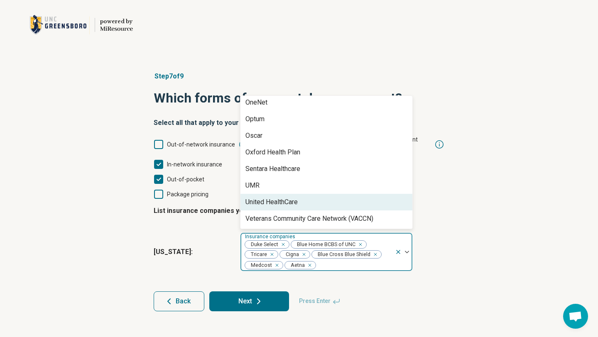
click at [281, 197] on div "United HealthCare" at bounding box center [271, 202] width 52 height 10
click at [270, 195] on div "UMR" at bounding box center [326, 202] width 172 height 17
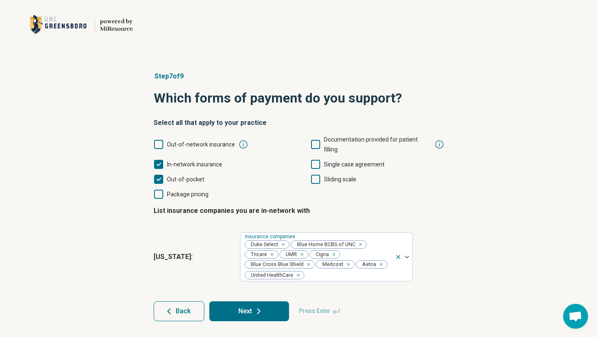
click at [243, 302] on button "Next" at bounding box center [249, 311] width 80 height 20
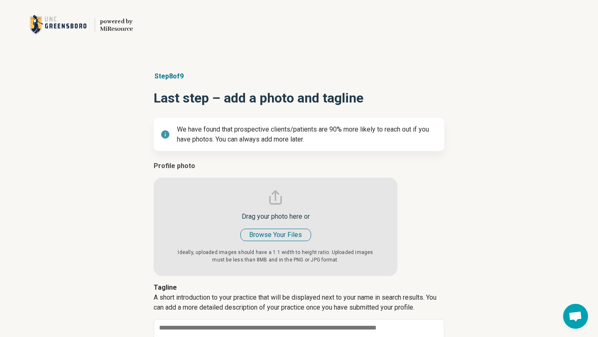
scroll to position [83, 0]
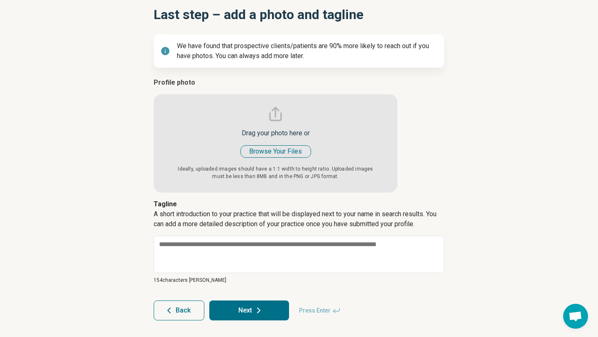
click at [247, 306] on button "Next" at bounding box center [249, 310] width 80 height 20
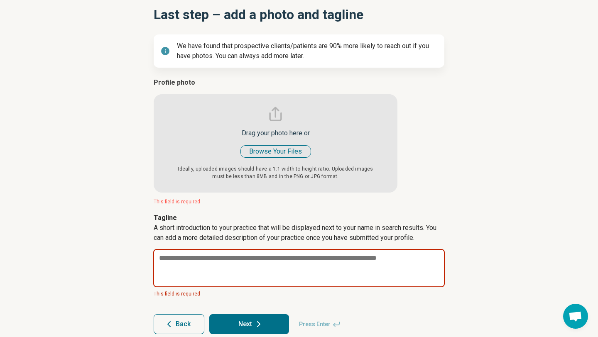
click at [234, 264] on textarea at bounding box center [298, 268] width 291 height 38
click at [261, 254] on textarea at bounding box center [298, 268] width 291 height 38
paste textarea "**********"
type textarea "*"
type textarea "**********"
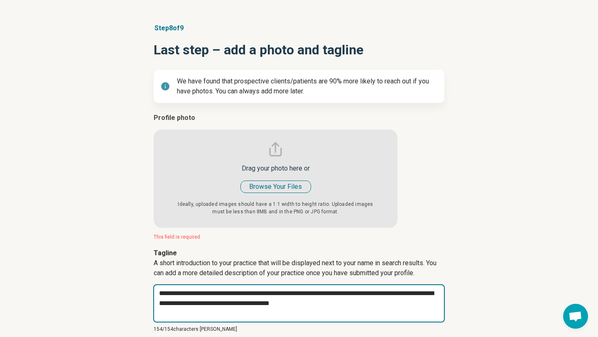
scroll to position [97, 0]
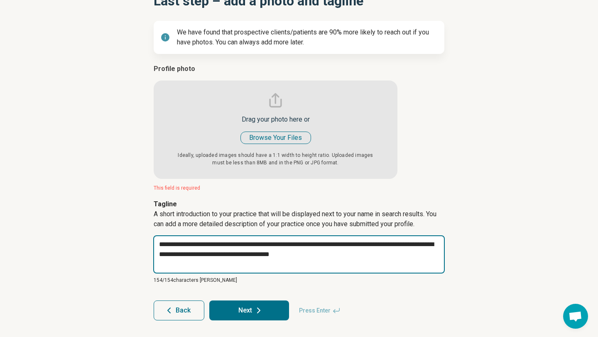
drag, startPoint x: 351, startPoint y: 253, endPoint x: 302, endPoint y: 255, distance: 49.0
click at [302, 255] on textarea "**********" at bounding box center [298, 254] width 291 height 38
type textarea "*"
type textarea "**********"
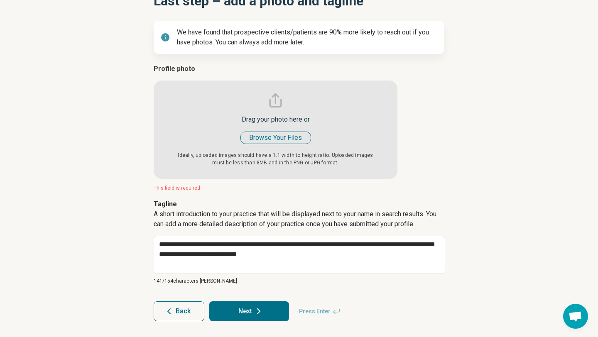
click at [272, 139] on input "file" at bounding box center [276, 121] width 244 height 115
type input "**********"
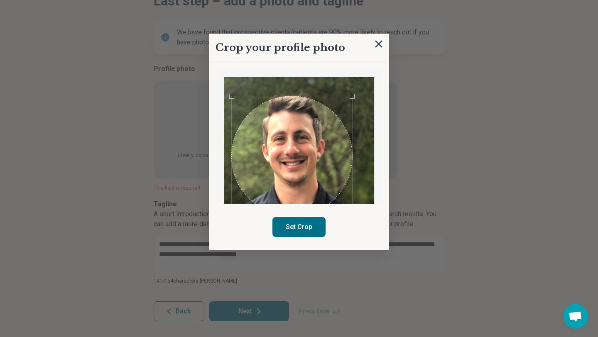
click at [288, 173] on div "Use the arrow keys to move the crop selection area" at bounding box center [292, 156] width 120 height 120
click at [293, 226] on button "Set Crop" at bounding box center [298, 227] width 53 height 20
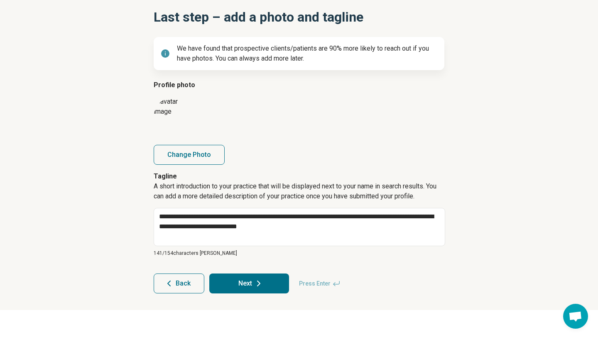
click at [249, 283] on button "Next" at bounding box center [249, 283] width 80 height 20
type textarea "*"
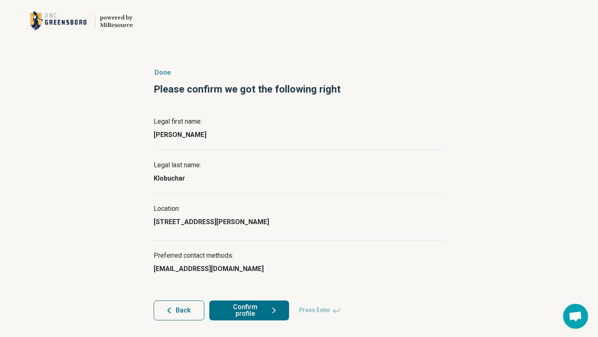
scroll to position [3, 0]
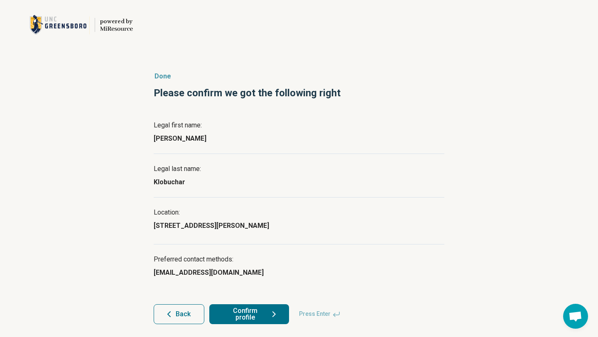
scroll to position [3, 0]
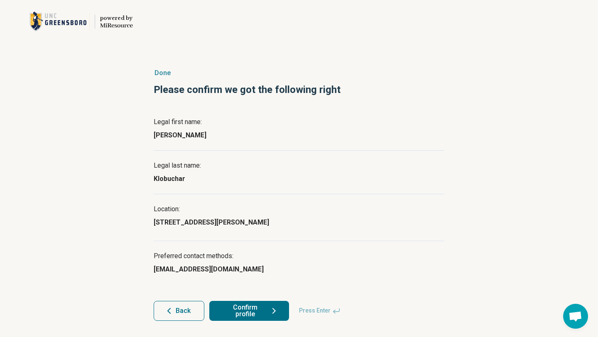
click at [246, 305] on button "Confirm profile" at bounding box center [249, 311] width 80 height 20
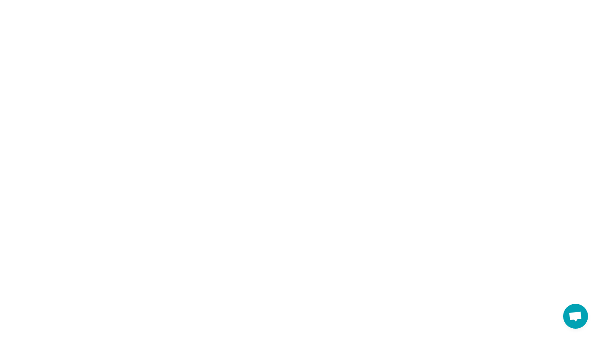
scroll to position [0, 0]
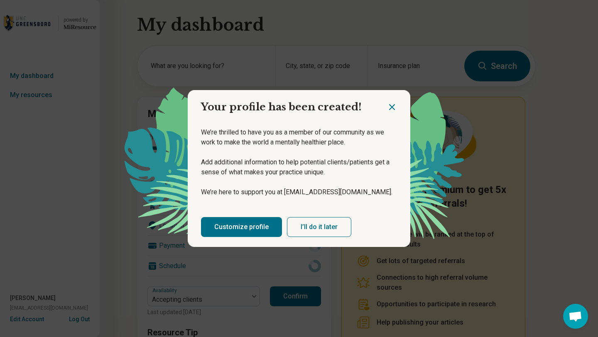
click at [319, 230] on button "I’ll do it later" at bounding box center [319, 227] width 64 height 20
